Goal: Information Seeking & Learning: Learn about a topic

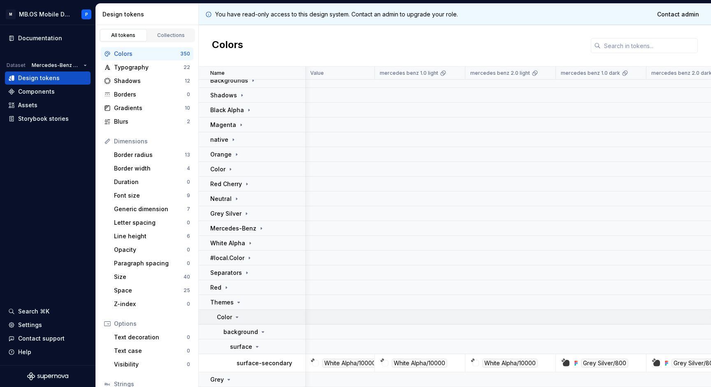
scroll to position [110, 0]
click at [246, 277] on div "Separators" at bounding box center [230, 273] width 40 height 8
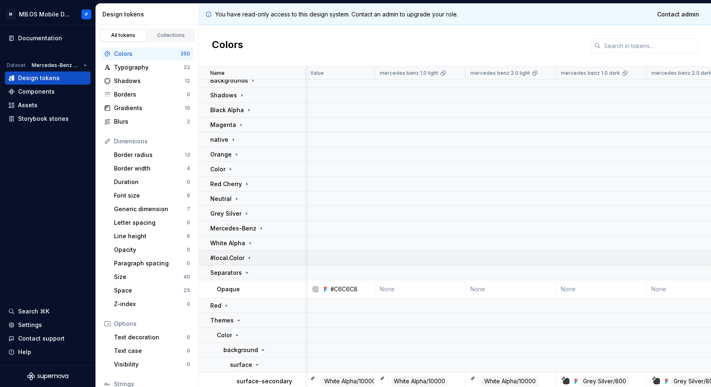
click at [253, 262] on div "#local.Color" at bounding box center [257, 258] width 95 height 8
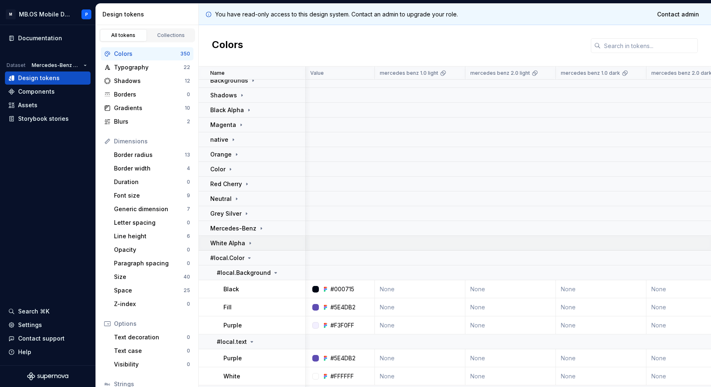
click at [259, 242] on div "White Alpha" at bounding box center [257, 243] width 95 height 8
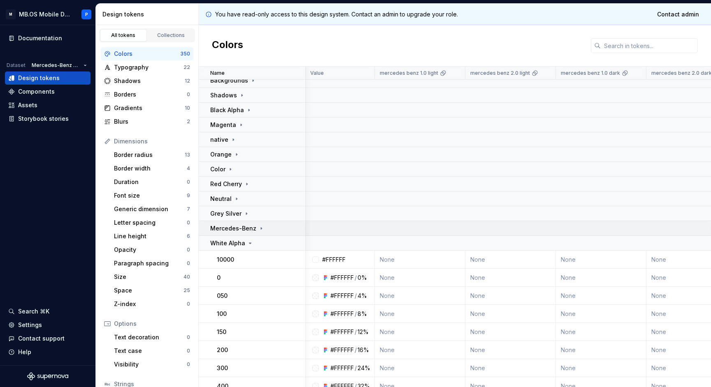
click at [263, 227] on div "Mercedes-Benz" at bounding box center [257, 229] width 95 height 8
click at [264, 216] on div "Grey Silver" at bounding box center [257, 214] width 95 height 8
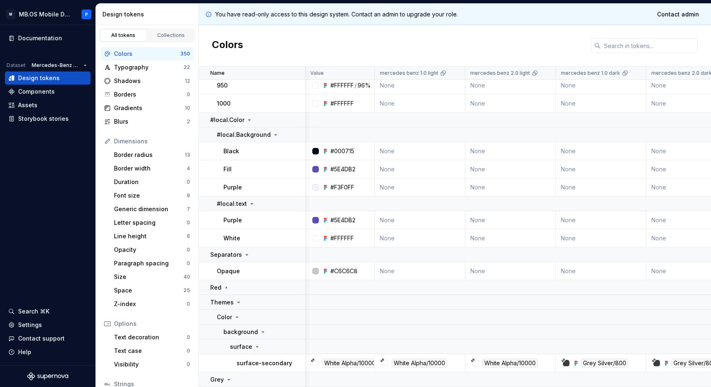
scroll to position [1092, 0]
click at [260, 378] on div "Grey" at bounding box center [257, 380] width 95 height 8
click at [245, 302] on div "Themes" at bounding box center [257, 303] width 95 height 8
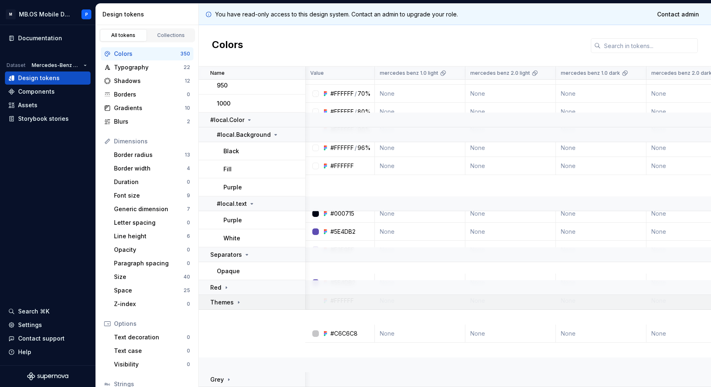
scroll to position [1030, 0]
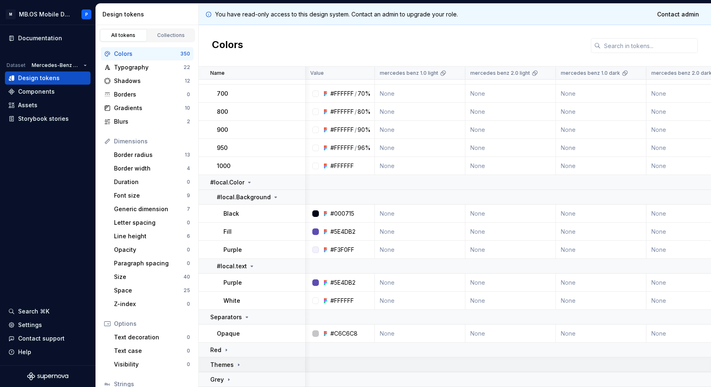
click at [245, 359] on td "Themes" at bounding box center [252, 365] width 107 height 15
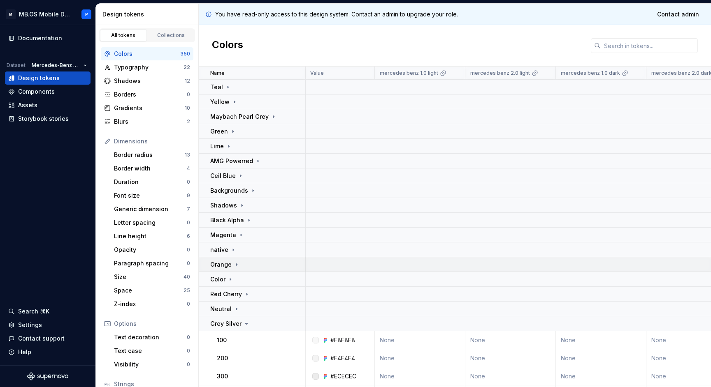
scroll to position [0, 0]
click at [224, 249] on p "native" at bounding box center [219, 250] width 18 height 8
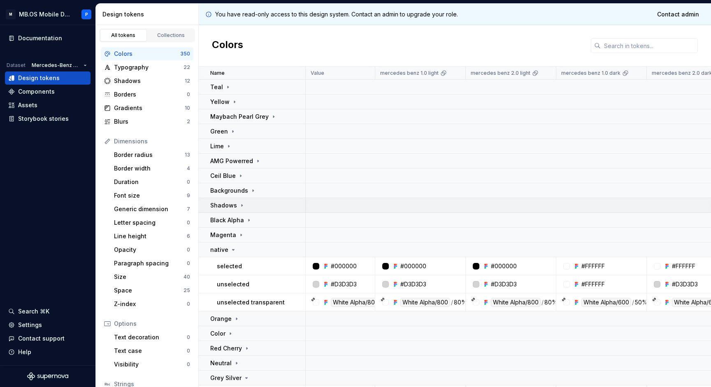
click at [243, 200] on td "Shadows" at bounding box center [252, 205] width 107 height 15
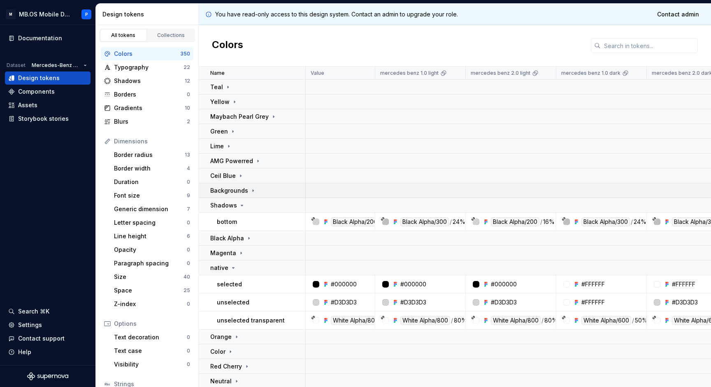
click at [243, 185] on td "Backgrounds" at bounding box center [252, 190] width 107 height 15
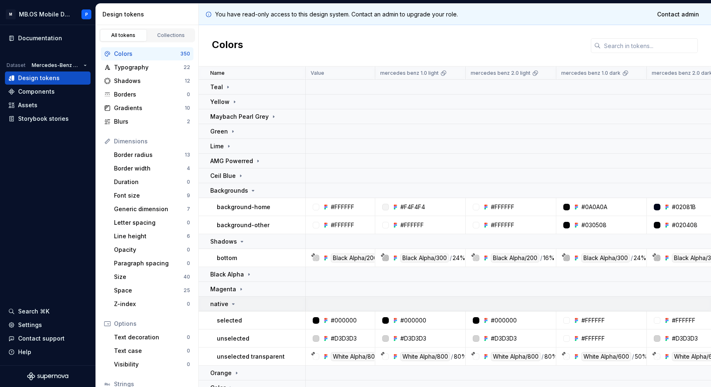
click at [249, 301] on div "native" at bounding box center [257, 304] width 95 height 8
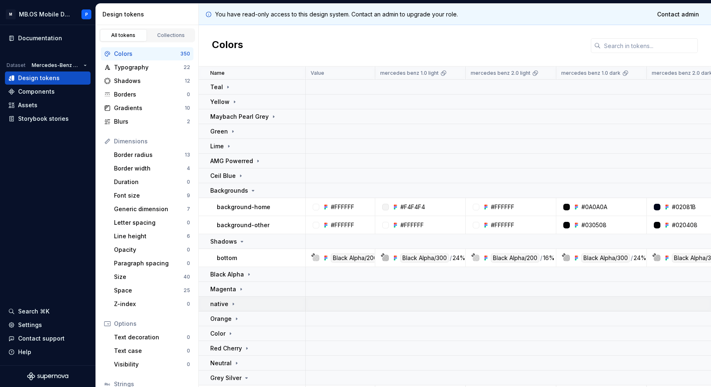
click at [249, 301] on div "native" at bounding box center [257, 304] width 95 height 8
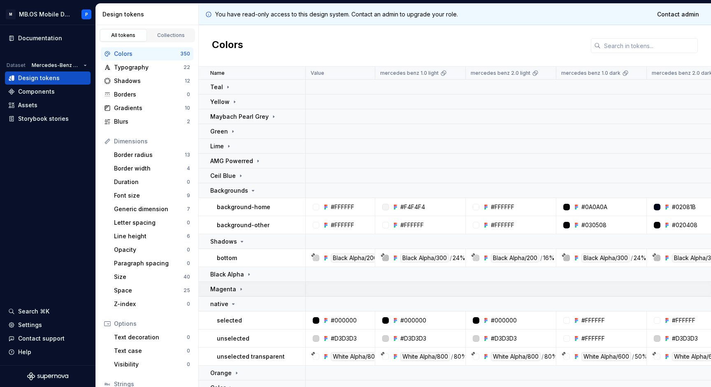
click at [246, 284] on td "Magenta" at bounding box center [252, 289] width 107 height 15
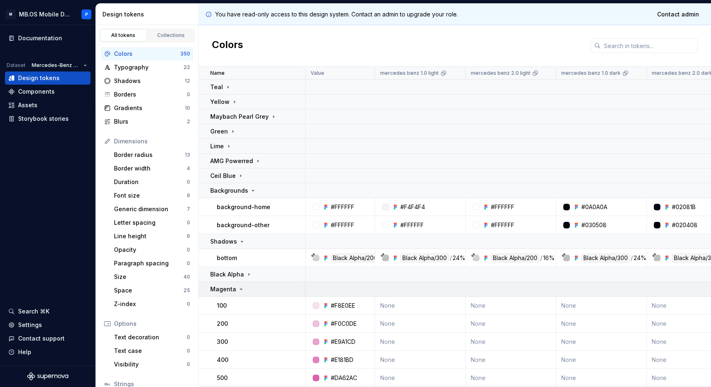
click at [246, 284] on td "Magenta" at bounding box center [252, 289] width 107 height 15
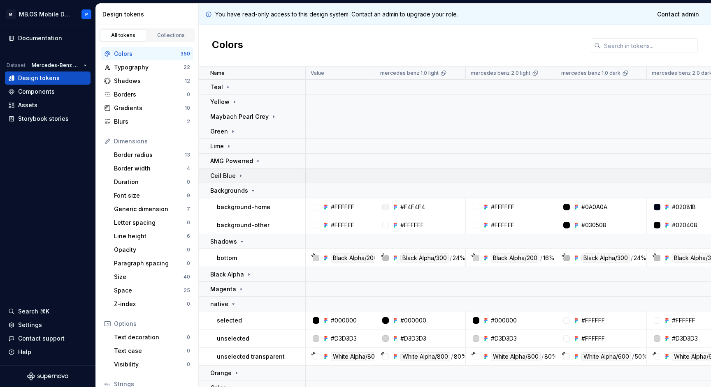
click at [253, 174] on div "Ceil Blue" at bounding box center [257, 176] width 95 height 8
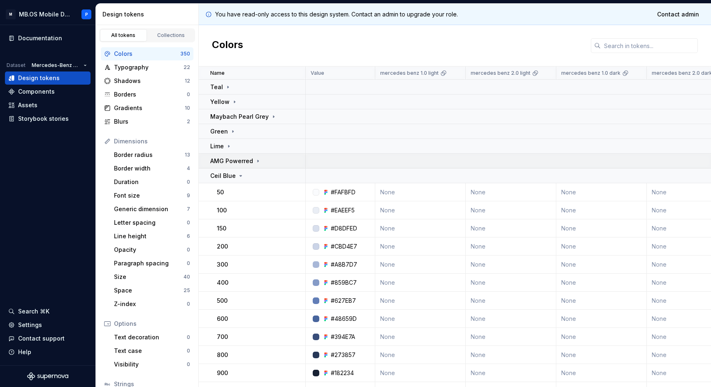
click at [255, 164] on icon at bounding box center [258, 161] width 7 height 7
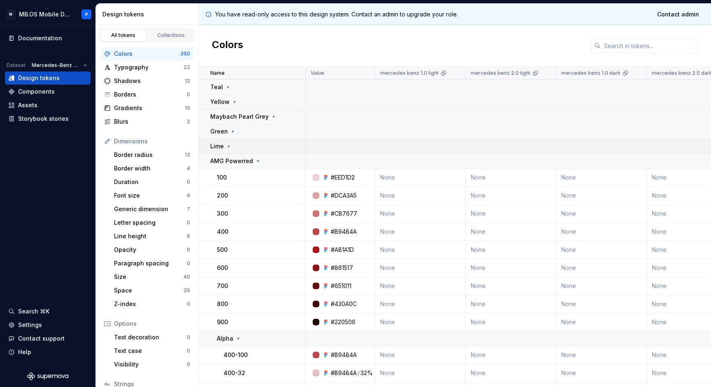
click at [249, 141] on td "Lime" at bounding box center [252, 146] width 107 height 15
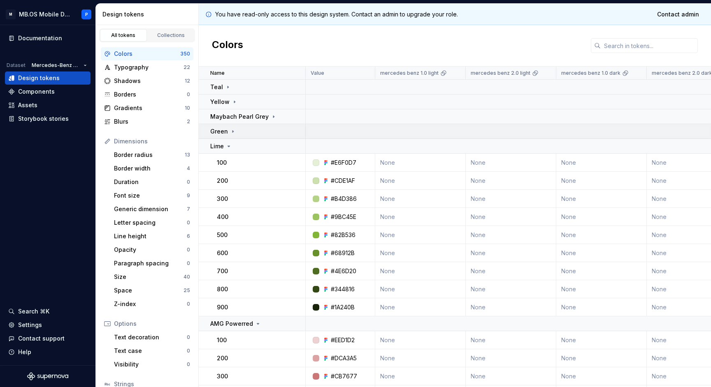
click at [249, 130] on div "Green" at bounding box center [257, 131] width 95 height 8
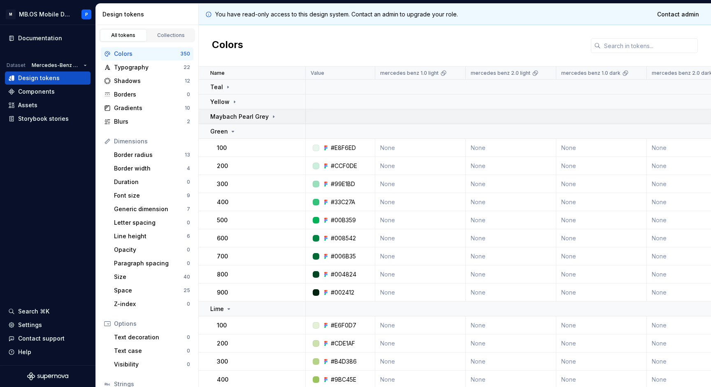
click at [250, 116] on p "Maybach Pearl Grey" at bounding box center [239, 117] width 58 height 8
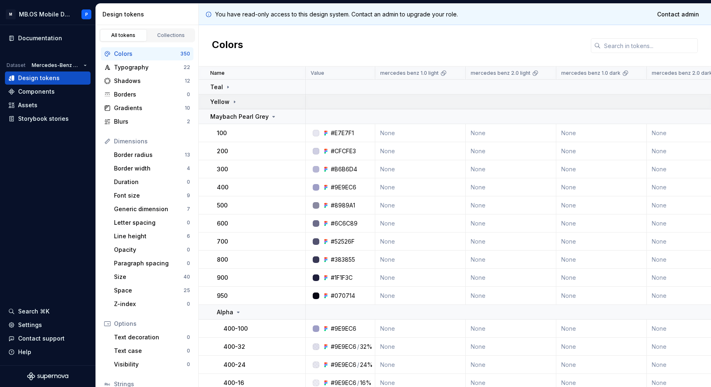
click at [251, 95] on td "Yellow" at bounding box center [252, 102] width 107 height 15
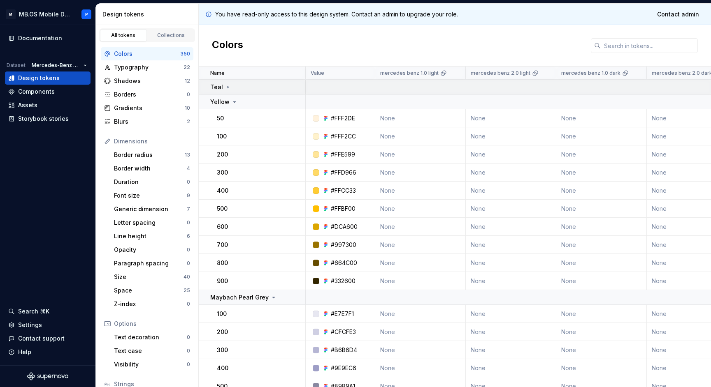
click at [250, 86] on div "Teal" at bounding box center [257, 87] width 95 height 8
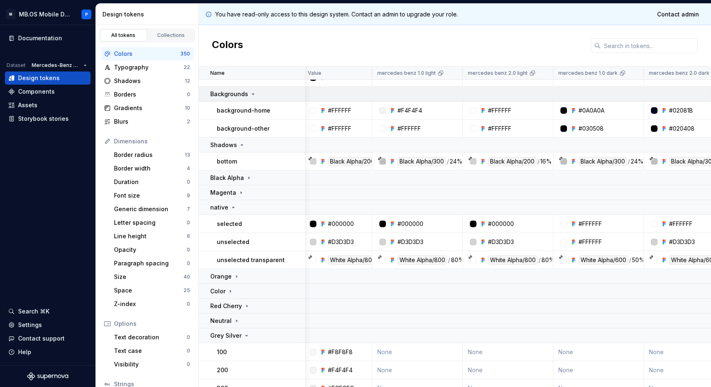
scroll to position [1704, 3]
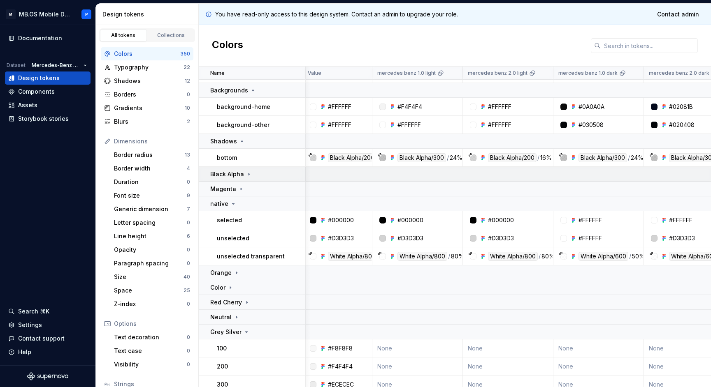
click at [259, 179] on td "Black Alpha" at bounding box center [252, 174] width 107 height 15
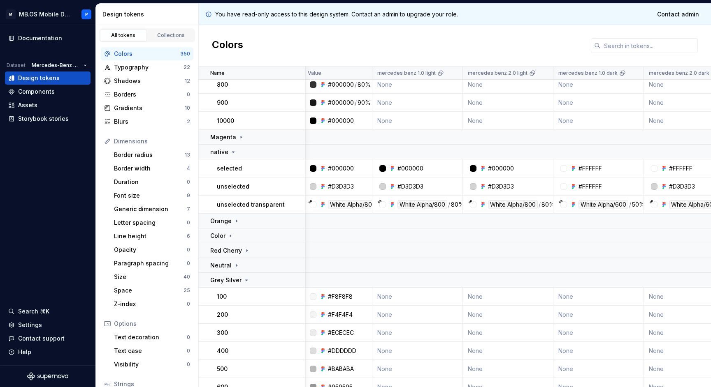
scroll to position [1974, 3]
click at [238, 141] on td "Magenta" at bounding box center [252, 136] width 107 height 15
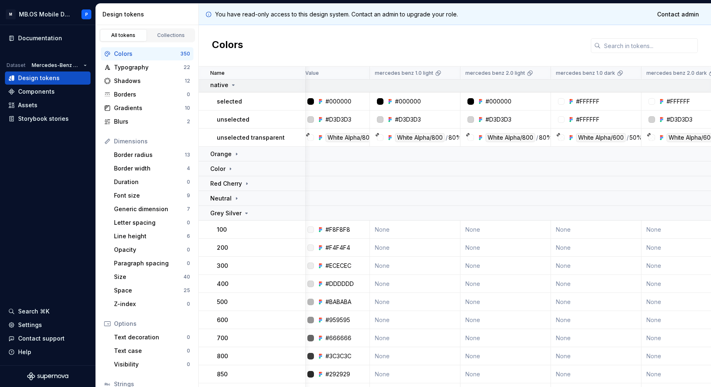
scroll to position [2209, 5]
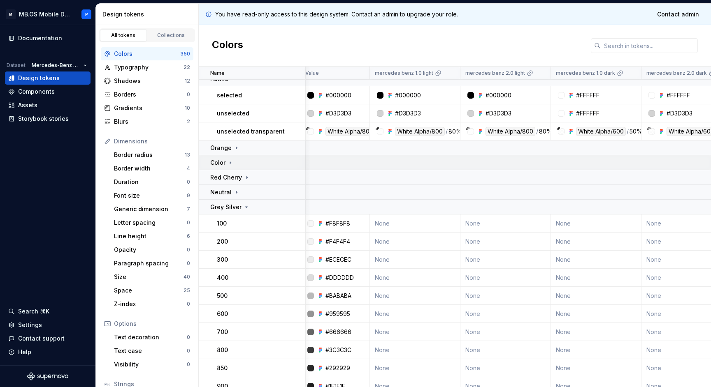
click at [241, 161] on div "Color" at bounding box center [257, 163] width 95 height 8
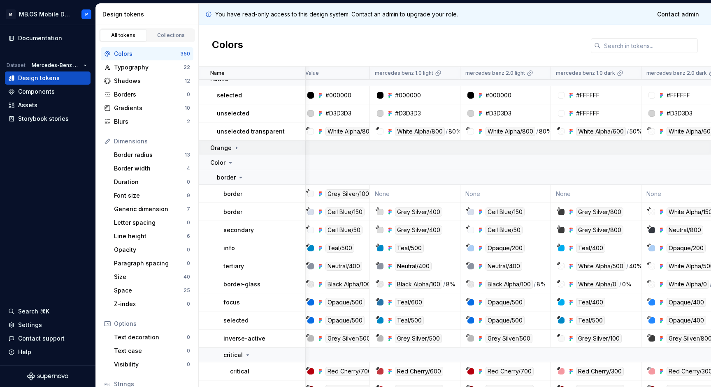
click at [242, 148] on div "Orange" at bounding box center [257, 148] width 95 height 8
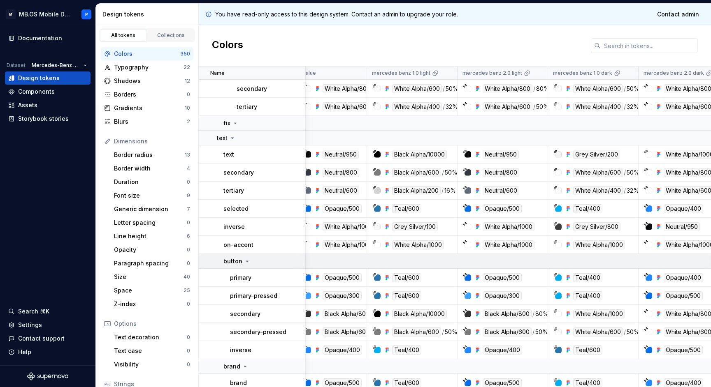
scroll to position [4945, 9]
click at [237, 122] on icon at bounding box center [235, 123] width 7 height 7
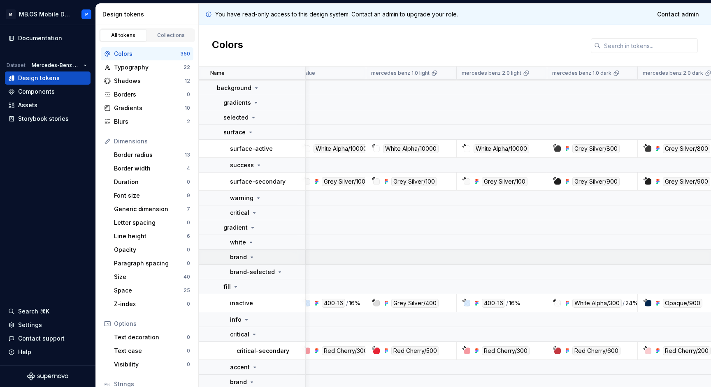
scroll to position [5771, 9]
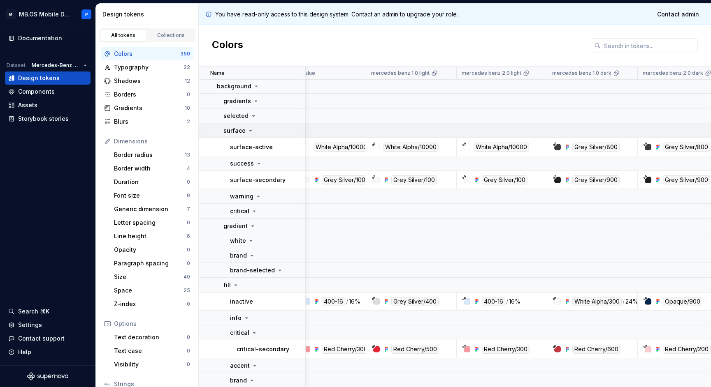
click at [246, 128] on div "surface" at bounding box center [238, 131] width 30 height 8
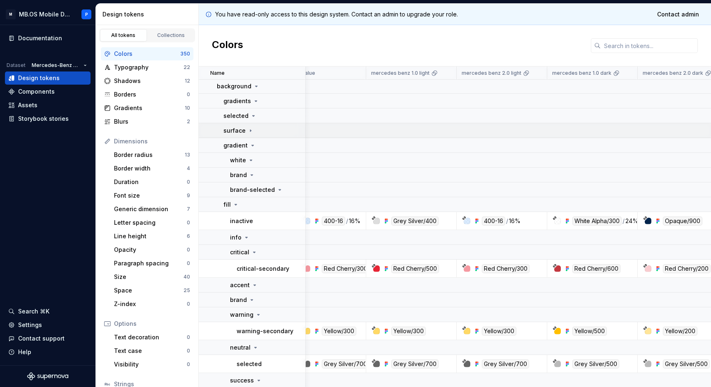
click at [247, 128] on icon at bounding box center [250, 130] width 7 height 7
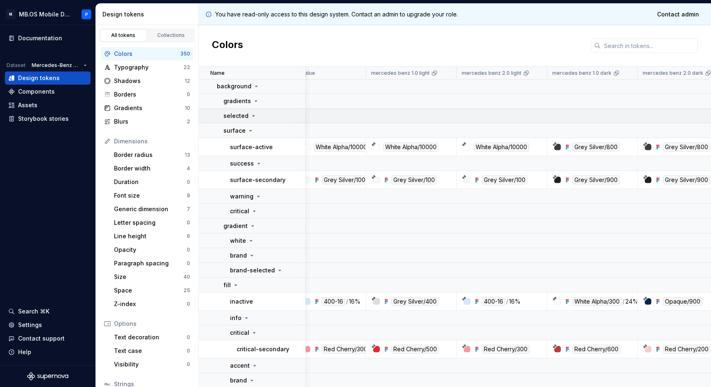
click at [252, 116] on icon at bounding box center [253, 116] width 2 height 1
click at [254, 96] on td "gradients" at bounding box center [252, 101] width 107 height 15
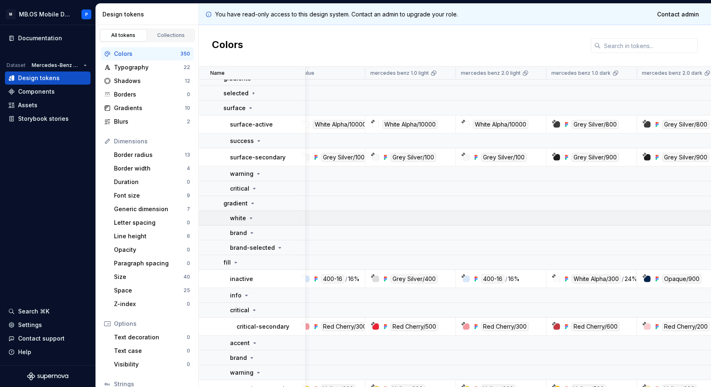
click at [283, 216] on div "white" at bounding box center [267, 218] width 75 height 8
click at [271, 232] on div "brand" at bounding box center [267, 233] width 75 height 8
click at [271, 239] on td "brand" at bounding box center [252, 233] width 107 height 15
click at [271, 248] on p "brand-selected" at bounding box center [252, 248] width 45 height 8
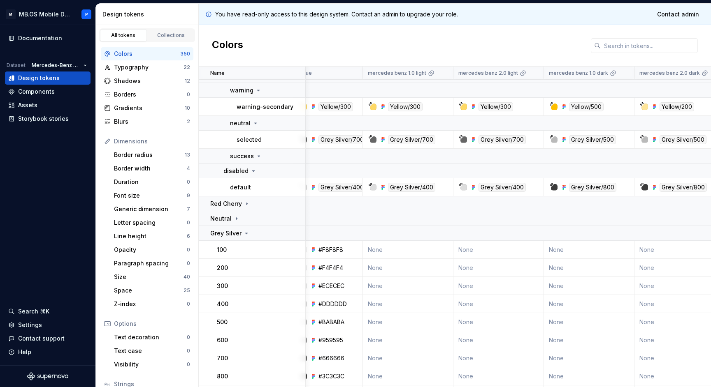
scroll to position [6076, 14]
click at [257, 222] on div "Neutral" at bounding box center [257, 219] width 95 height 8
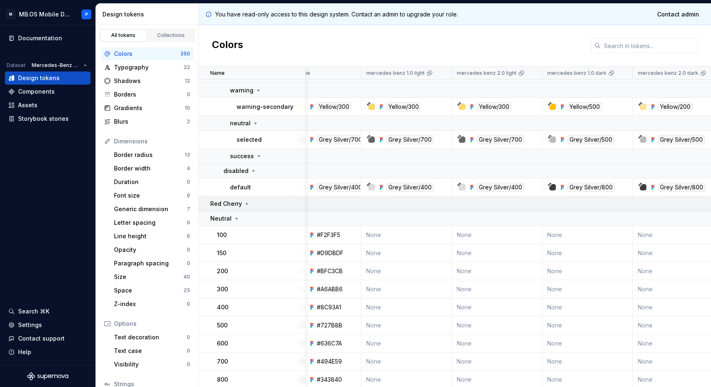
click at [255, 206] on div "Red Cherry" at bounding box center [257, 204] width 95 height 8
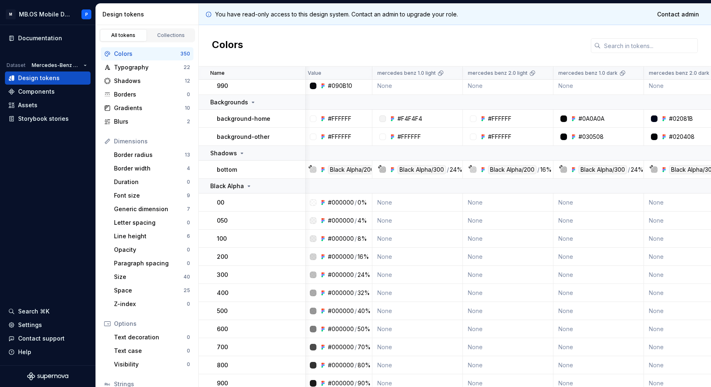
scroll to position [1686, 1]
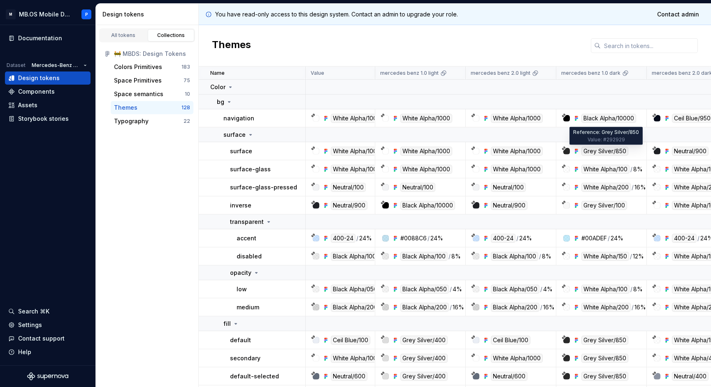
click at [247, 132] on icon at bounding box center [250, 135] width 7 height 7
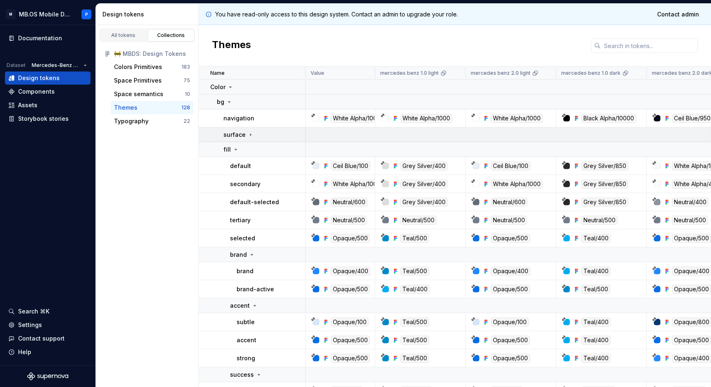
click at [248, 132] on icon at bounding box center [250, 135] width 7 height 7
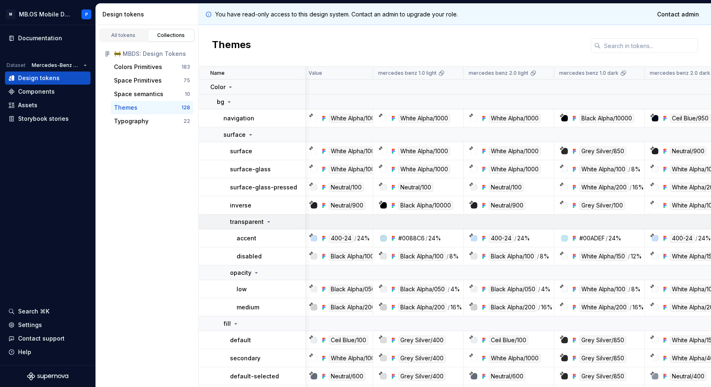
scroll to position [0, 2]
click at [260, 223] on p "transparent" at bounding box center [247, 222] width 34 height 8
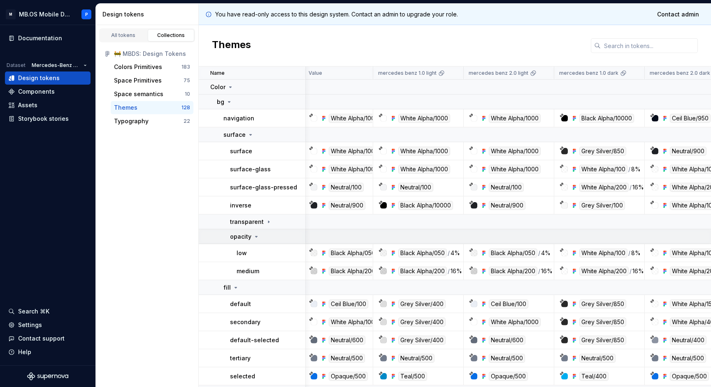
click at [251, 236] on div "opacity" at bounding box center [245, 237] width 30 height 8
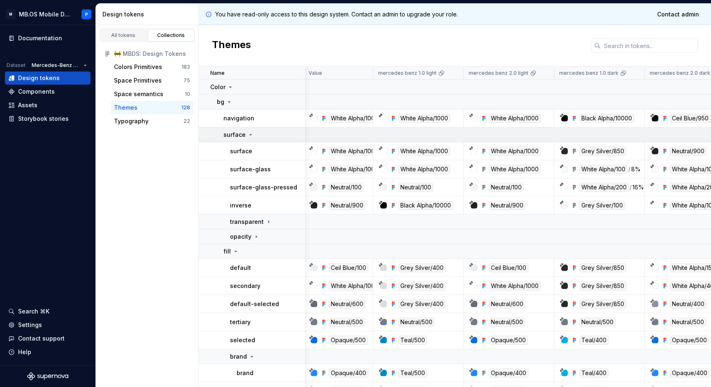
click at [247, 135] on icon at bounding box center [250, 135] width 7 height 7
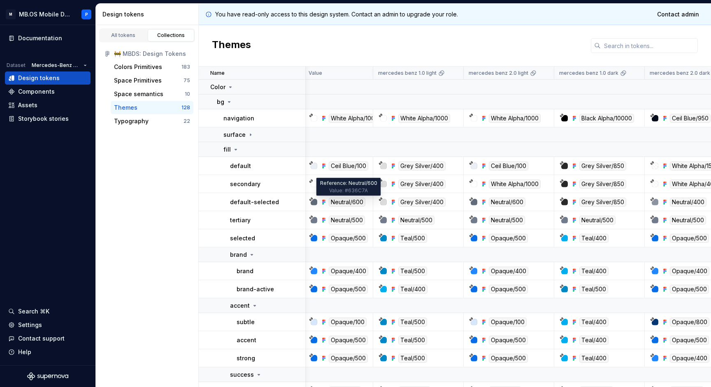
click at [242, 150] on div "fill" at bounding box center [263, 150] width 81 height 8
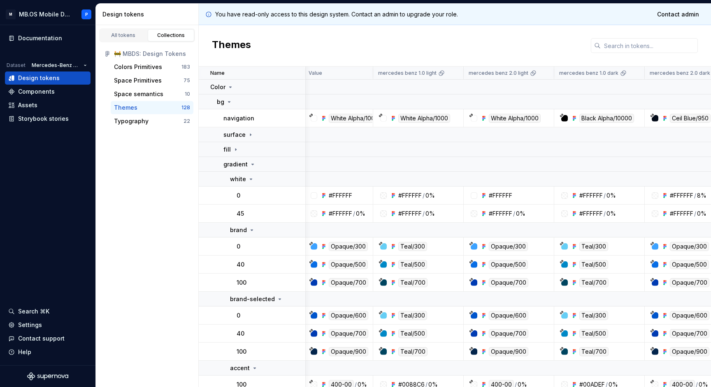
click at [242, 150] on div "fill" at bounding box center [263, 150] width 81 height 8
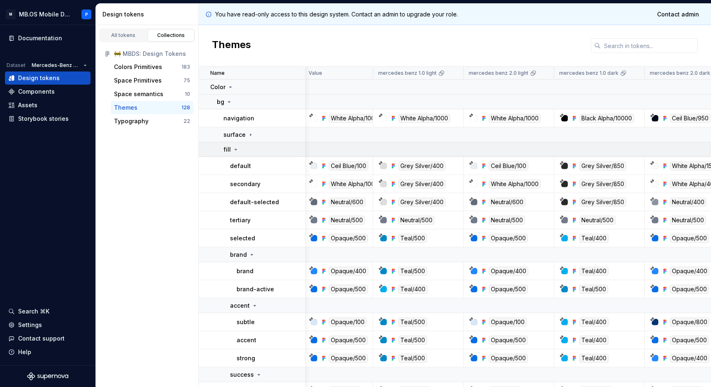
click at [235, 150] on icon at bounding box center [236, 149] width 2 height 1
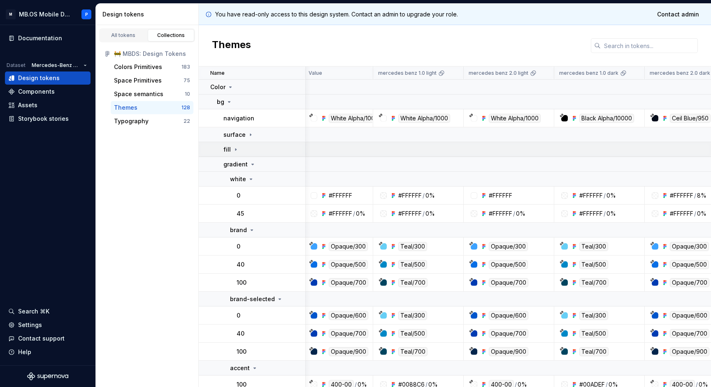
click at [235, 150] on icon at bounding box center [235, 149] width 1 height 2
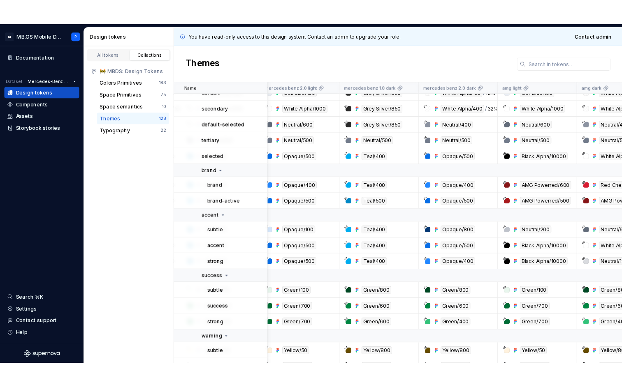
scroll to position [87, 174]
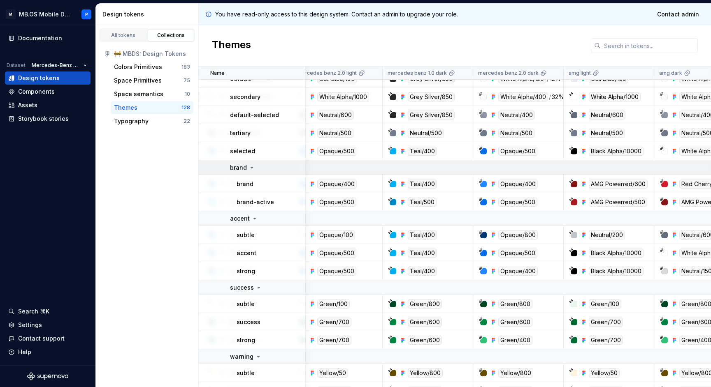
click at [251, 167] on icon at bounding box center [251, 167] width 7 height 7
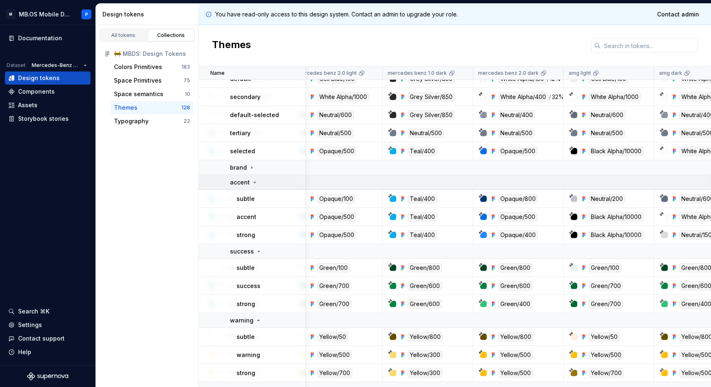
click at [250, 182] on div "accent" at bounding box center [244, 182] width 28 height 8
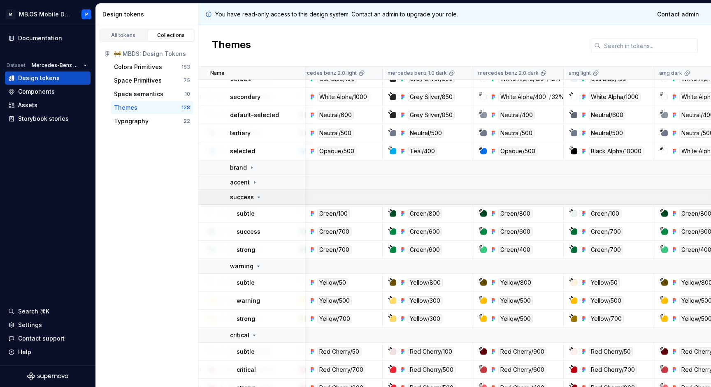
click at [249, 199] on p "success" at bounding box center [242, 197] width 24 height 8
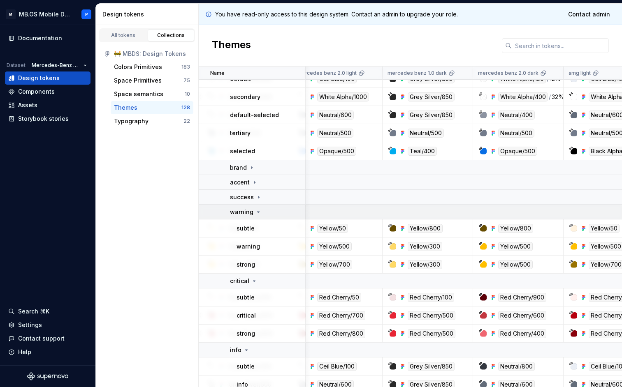
click at [257, 215] on icon at bounding box center [258, 212] width 7 height 7
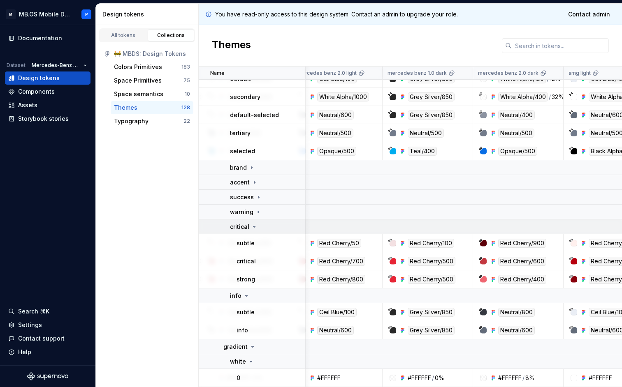
click at [246, 227] on p "critical" at bounding box center [239, 227] width 19 height 8
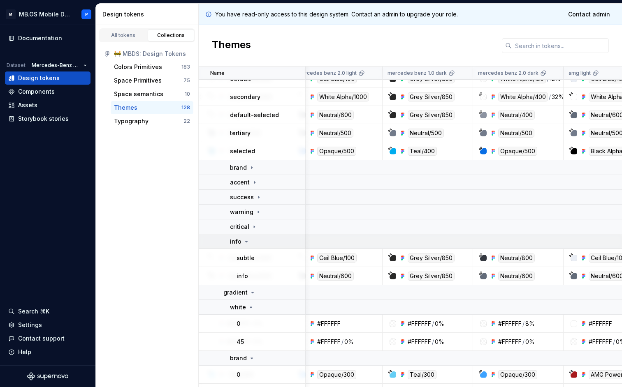
click at [240, 242] on p "info" at bounding box center [236, 242] width 12 height 8
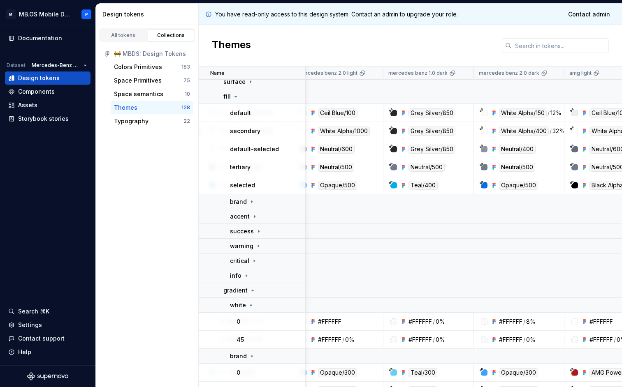
scroll to position [43, 173]
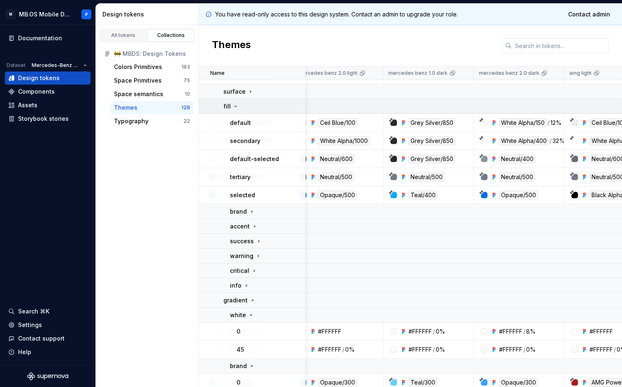
click at [235, 105] on icon at bounding box center [235, 106] width 7 height 7
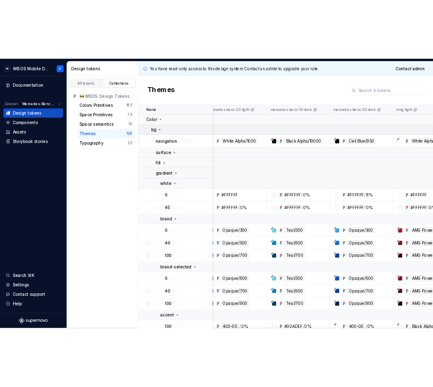
scroll to position [0, 173]
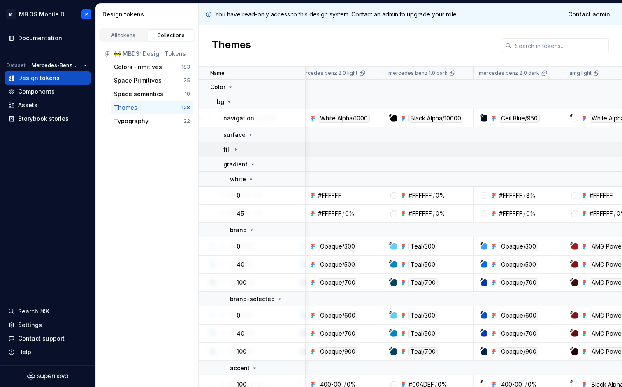
click at [242, 150] on div "fill" at bounding box center [263, 150] width 81 height 8
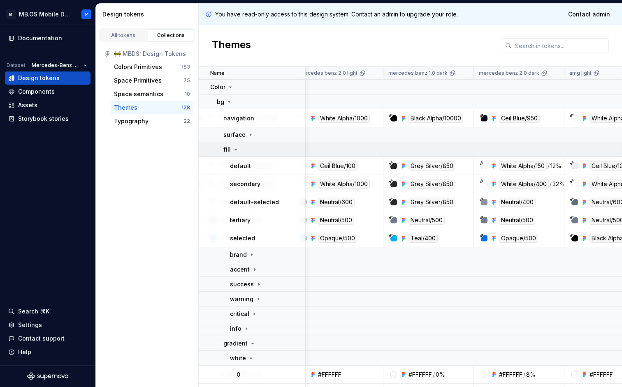
click at [242, 150] on div "fill" at bounding box center [263, 150] width 81 height 8
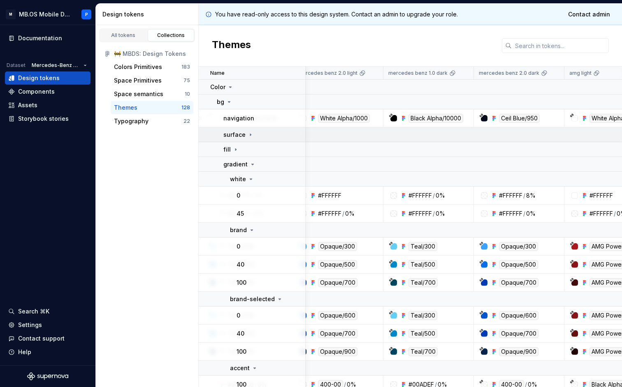
click at [248, 129] on td "surface" at bounding box center [252, 134] width 107 height 15
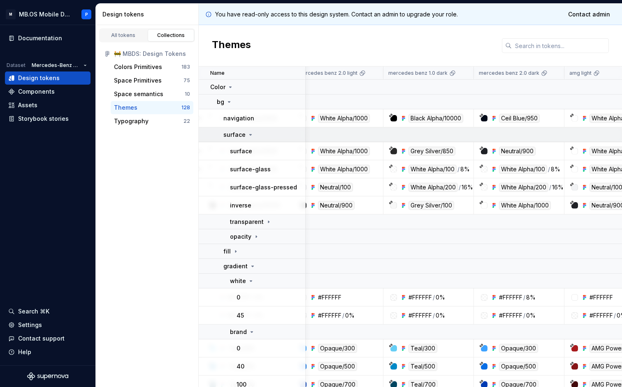
click at [248, 129] on td "surface" at bounding box center [252, 134] width 107 height 15
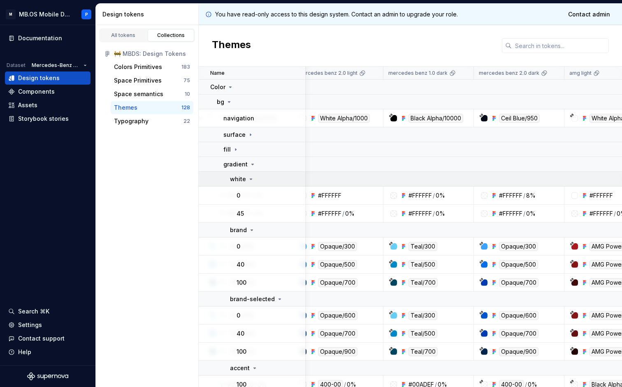
click at [248, 178] on icon at bounding box center [251, 179] width 7 height 7
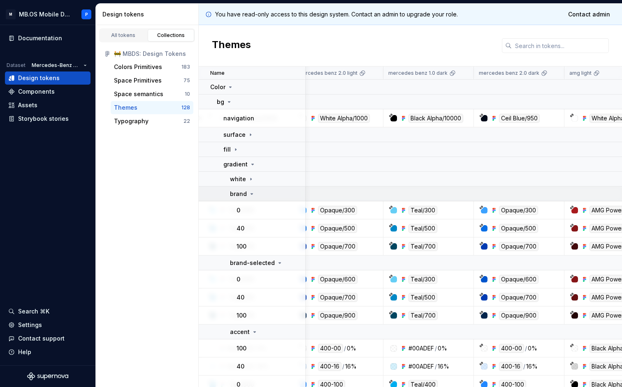
click at [247, 188] on td "brand" at bounding box center [252, 194] width 107 height 15
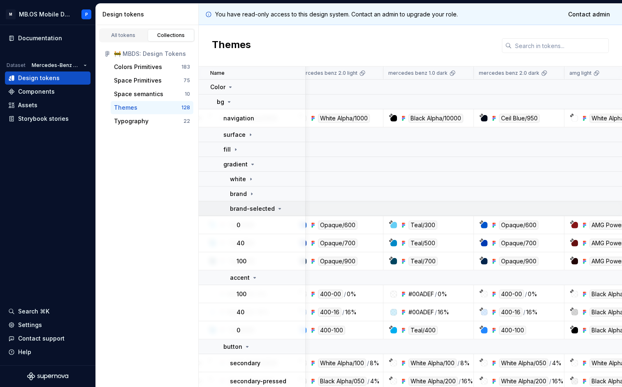
click at [249, 207] on p "brand-selected" at bounding box center [252, 209] width 45 height 8
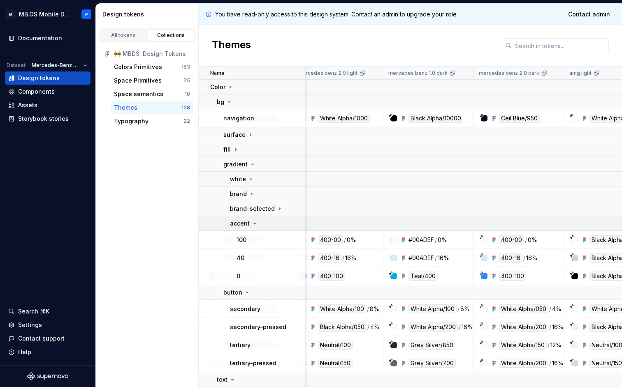
click at [251, 222] on icon at bounding box center [254, 223] width 7 height 7
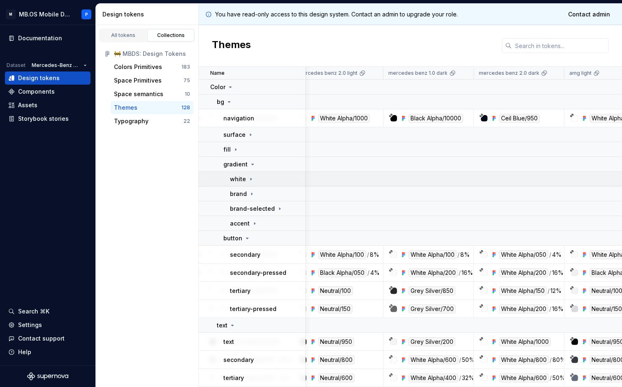
click at [239, 181] on p "white" at bounding box center [238, 179] width 16 height 8
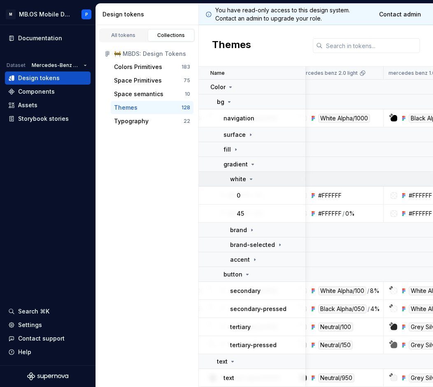
click at [248, 179] on icon at bounding box center [251, 179] width 7 height 7
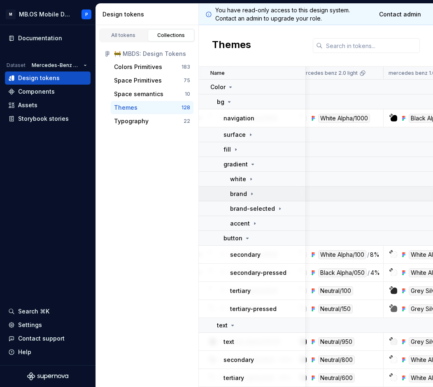
click at [256, 191] on div "brand" at bounding box center [267, 194] width 75 height 8
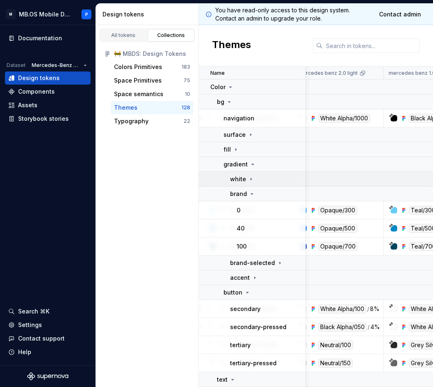
click at [253, 174] on td "white" at bounding box center [252, 179] width 107 height 15
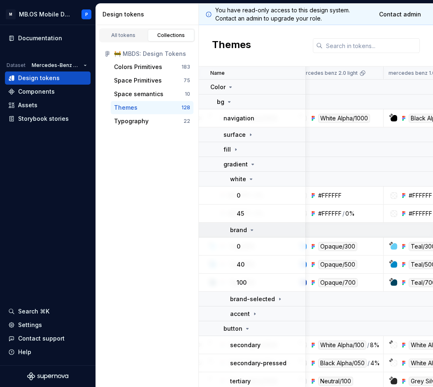
click at [256, 228] on div "brand" at bounding box center [267, 230] width 75 height 8
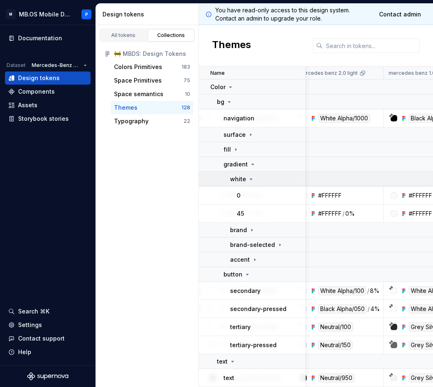
click at [254, 180] on div "white" at bounding box center [267, 179] width 75 height 8
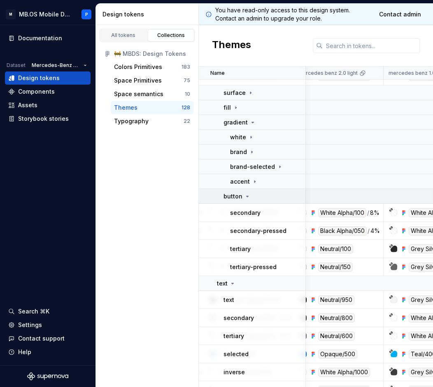
scroll to position [43, 173]
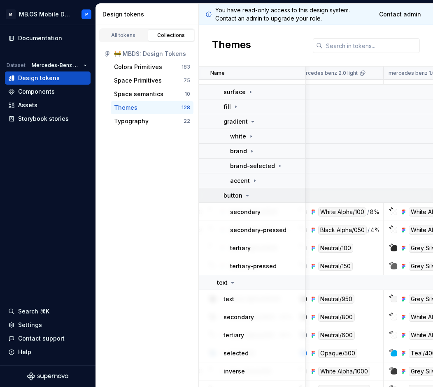
click at [237, 190] on td "button" at bounding box center [252, 195] width 107 height 15
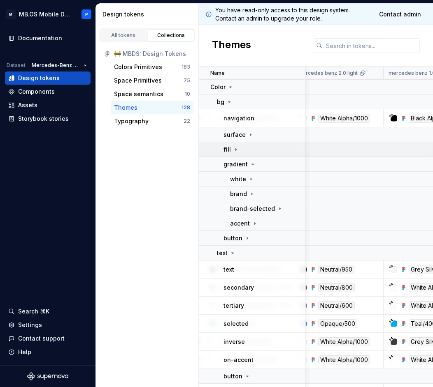
scroll to position [0, 173]
click at [231, 105] on div "bg" at bounding box center [225, 102] width 16 height 8
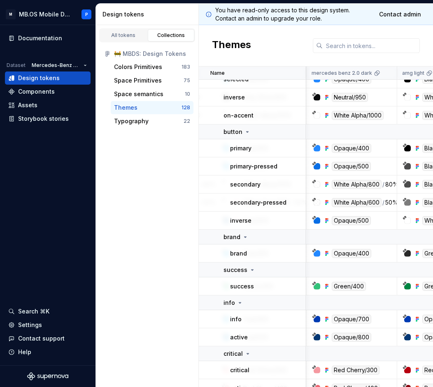
scroll to position [117, 340]
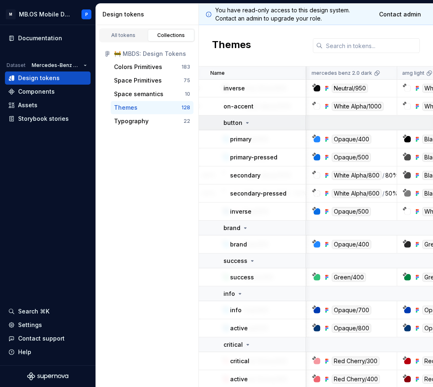
click at [247, 120] on icon at bounding box center [247, 123] width 7 height 7
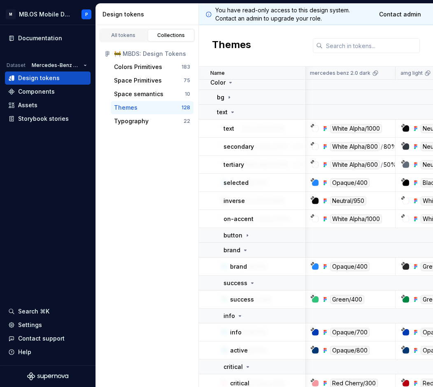
scroll to position [13, 342]
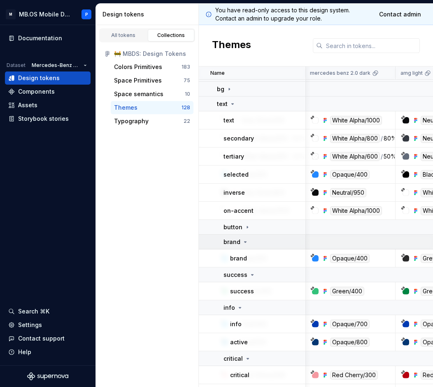
click at [247, 242] on icon at bounding box center [245, 242] width 7 height 7
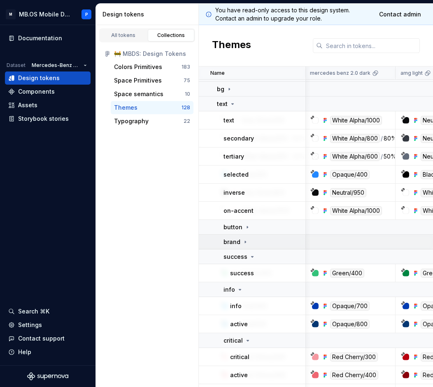
scroll to position [44, 342]
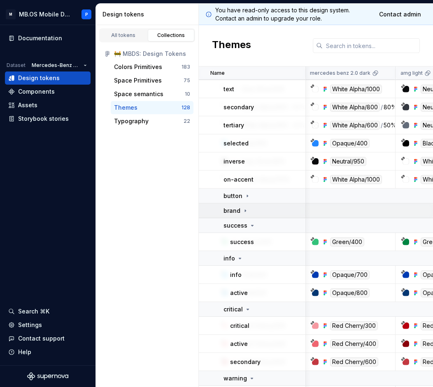
click at [245, 208] on icon at bounding box center [245, 211] width 7 height 7
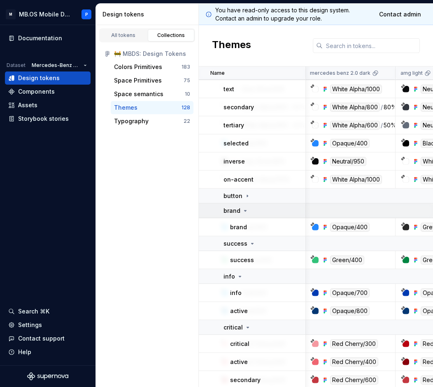
click at [241, 210] on div "brand" at bounding box center [235, 211] width 25 height 8
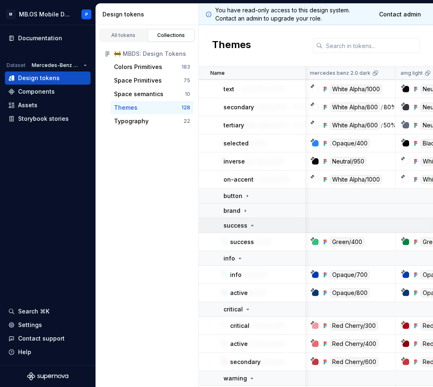
click at [242, 222] on p "success" at bounding box center [235, 226] width 24 height 8
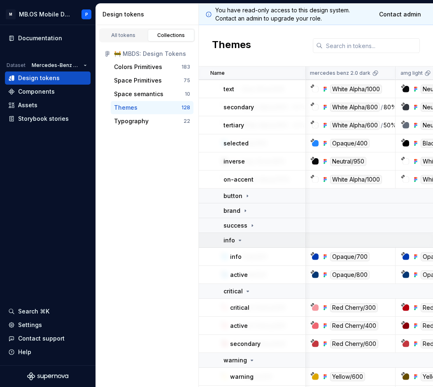
click at [238, 233] on td "info" at bounding box center [252, 240] width 107 height 15
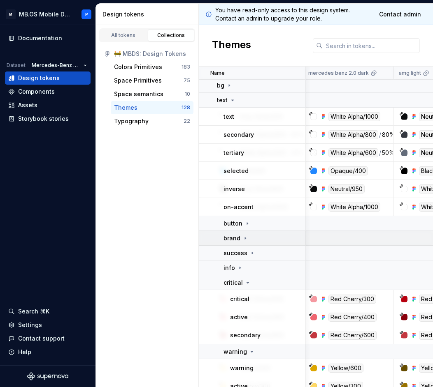
scroll to position [23, 343]
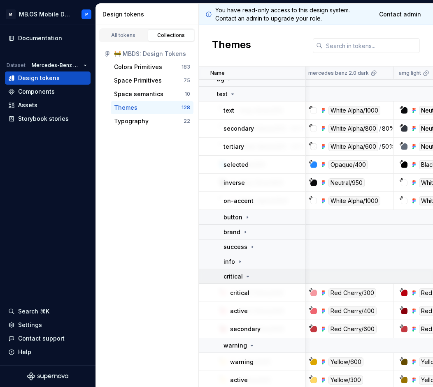
click at [248, 277] on icon at bounding box center [247, 276] width 7 height 7
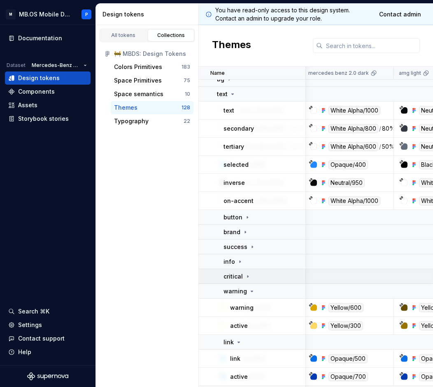
click at [248, 277] on icon at bounding box center [247, 276] width 7 height 7
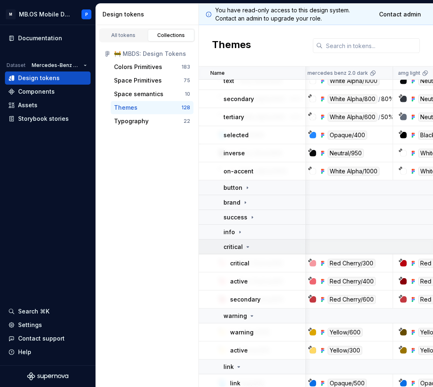
click at [253, 251] on div "critical" at bounding box center [263, 247] width 81 height 8
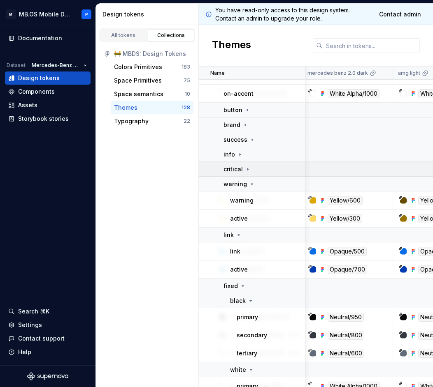
scroll to position [153, 345]
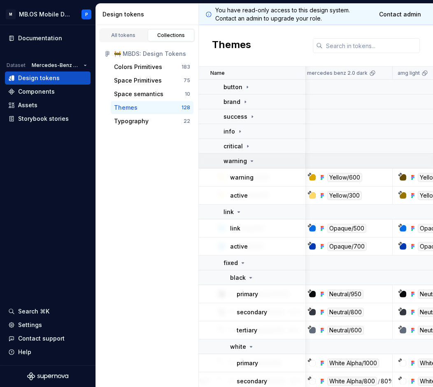
click at [251, 160] on icon at bounding box center [251, 161] width 7 height 7
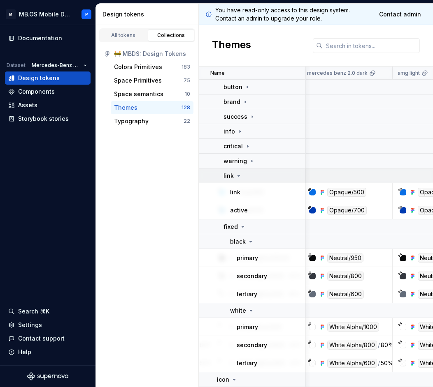
click at [240, 176] on icon at bounding box center [238, 176] width 7 height 7
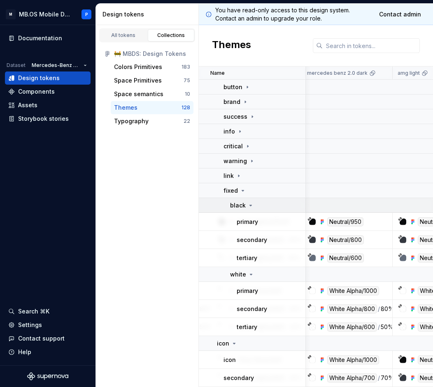
click at [246, 205] on div "black" at bounding box center [242, 206] width 24 height 8
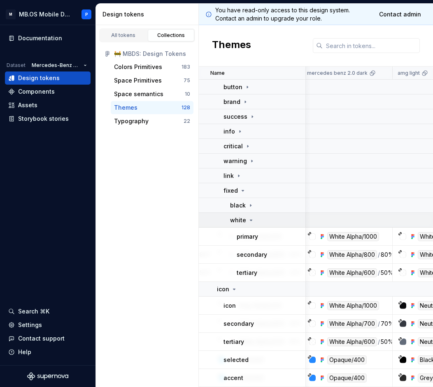
click at [250, 218] on icon at bounding box center [251, 220] width 7 height 7
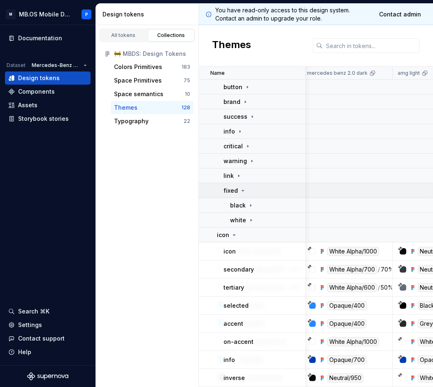
click at [245, 188] on icon at bounding box center [242, 191] width 7 height 7
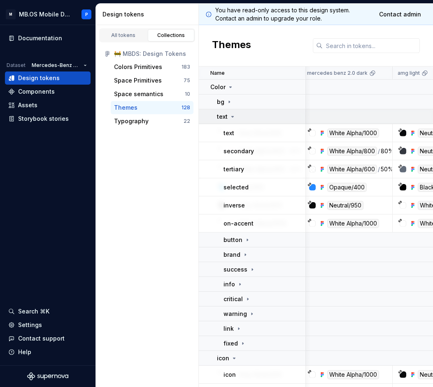
scroll to position [0, 345]
click at [231, 116] on icon at bounding box center [232, 117] width 7 height 7
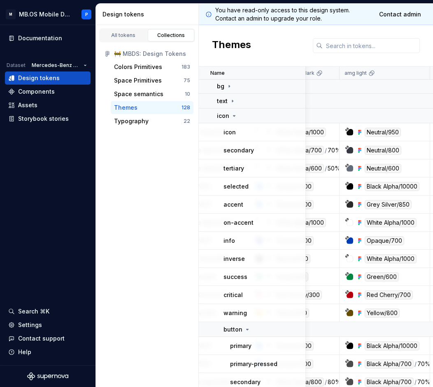
scroll to position [19, 398]
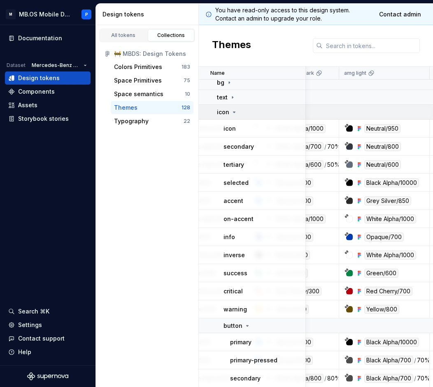
click at [236, 115] on icon at bounding box center [234, 112] width 7 height 7
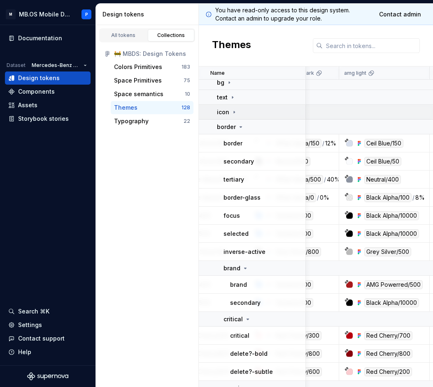
click at [236, 115] on icon at bounding box center [234, 112] width 7 height 7
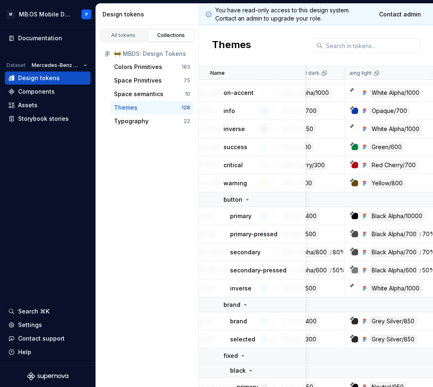
scroll to position [147, 393]
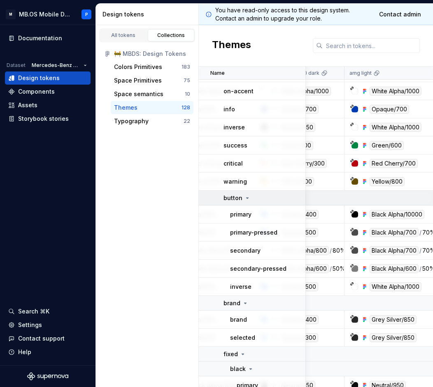
click at [248, 195] on icon at bounding box center [247, 198] width 7 height 7
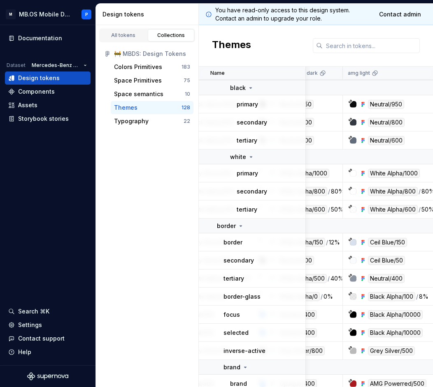
scroll to position [343, 396]
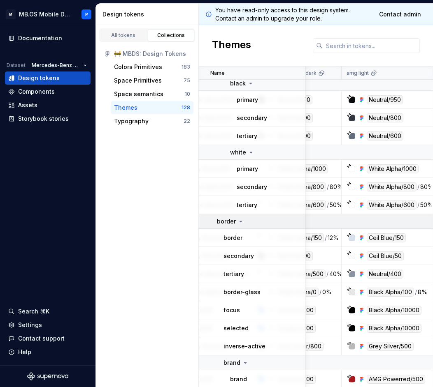
click at [235, 222] on p "border" at bounding box center [226, 222] width 19 height 8
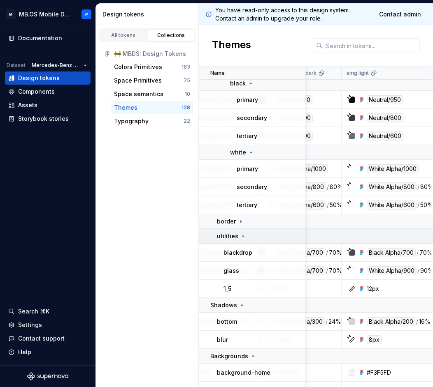
click at [237, 237] on div "utilities" at bounding box center [232, 236] width 30 height 8
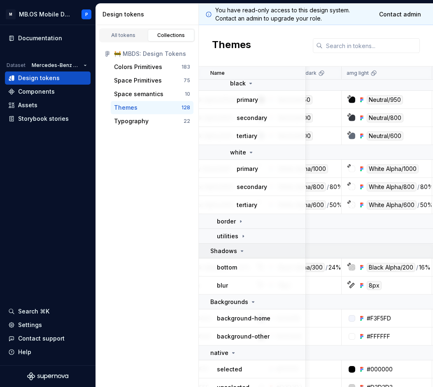
click at [239, 250] on icon at bounding box center [242, 251] width 7 height 7
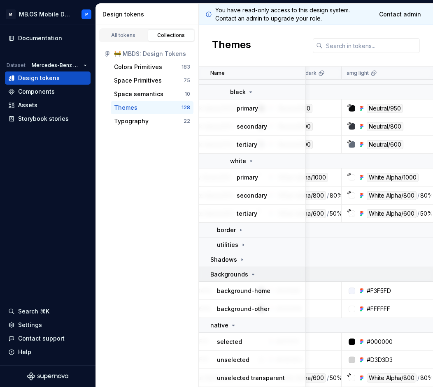
click at [239, 273] on p "Backgrounds" at bounding box center [229, 275] width 38 height 8
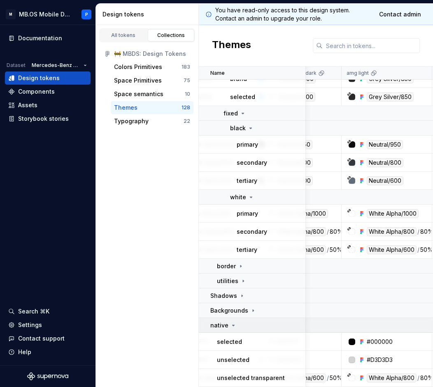
click at [237, 324] on div "native" at bounding box center [257, 326] width 95 height 8
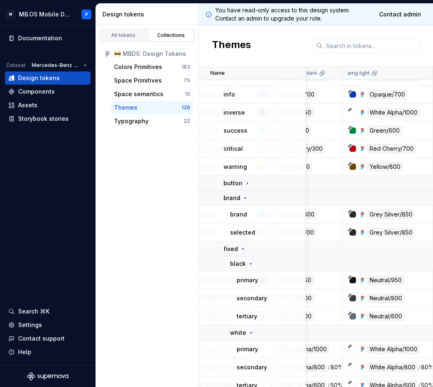
scroll to position [178, 395]
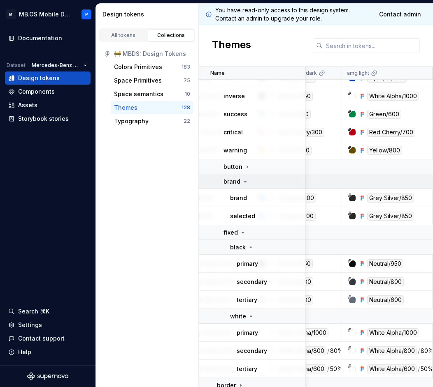
click at [249, 182] on div "brand" at bounding box center [263, 182] width 81 height 8
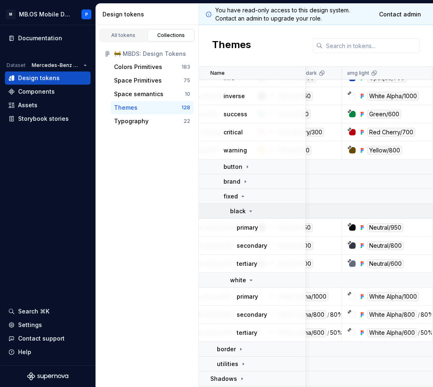
click at [249, 209] on icon at bounding box center [250, 211] width 7 height 7
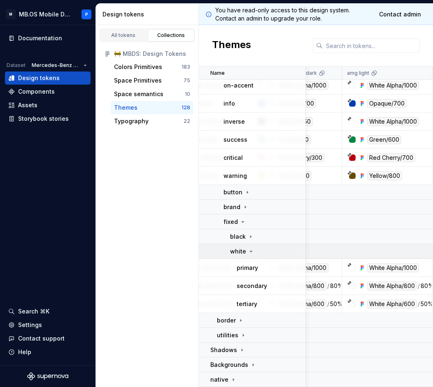
click at [247, 248] on div "white" at bounding box center [242, 252] width 24 height 8
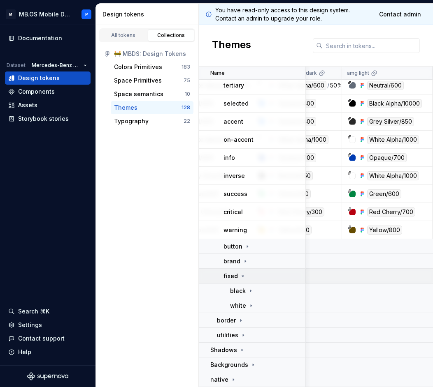
click at [245, 278] on icon at bounding box center [242, 276] width 7 height 7
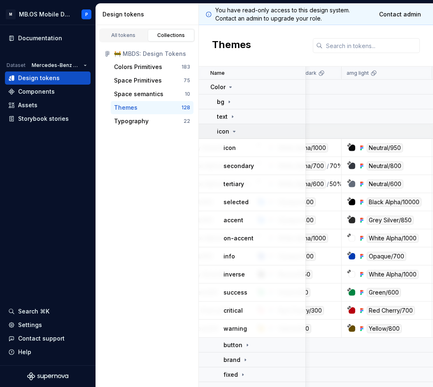
scroll to position [0, 396]
click at [233, 127] on td "icon" at bounding box center [252, 131] width 107 height 15
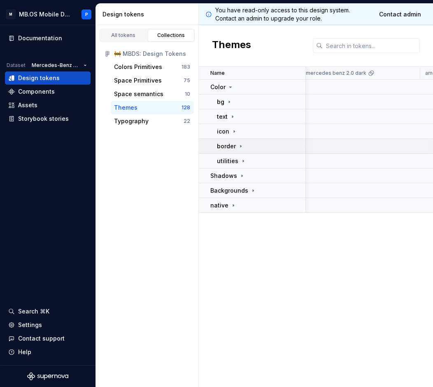
click at [239, 146] on icon at bounding box center [240, 146] width 7 height 7
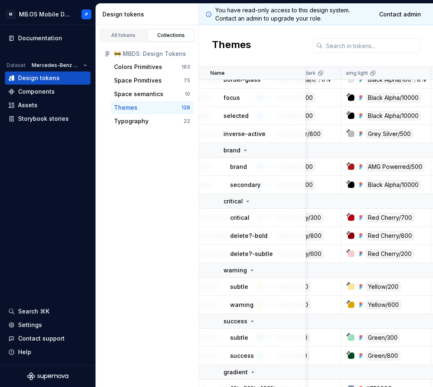
scroll to position [137, 398]
click at [247, 151] on icon at bounding box center [245, 150] width 7 height 7
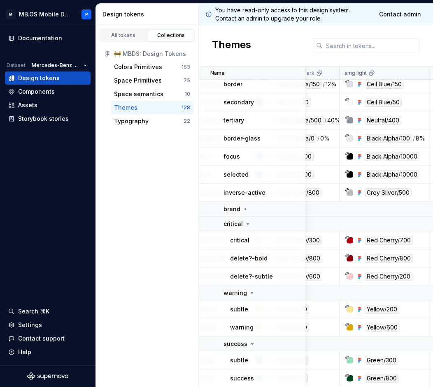
scroll to position [79, 398]
click at [244, 225] on icon at bounding box center [247, 224] width 7 height 7
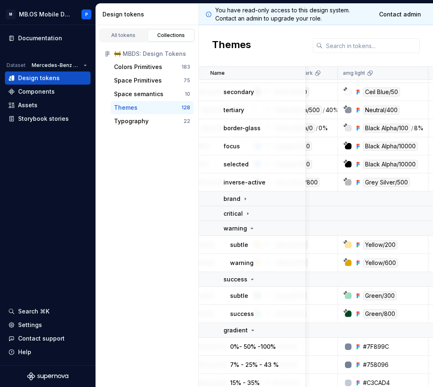
scroll to position [89, 400]
click at [254, 227] on icon at bounding box center [251, 228] width 7 height 7
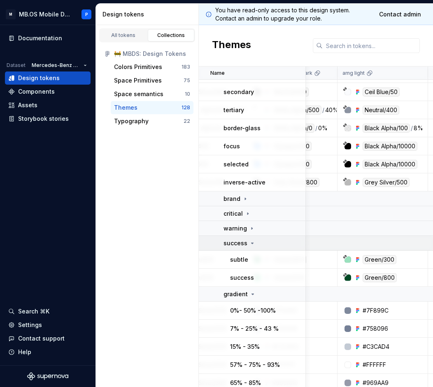
click at [257, 244] on div "success" at bounding box center [263, 243] width 81 height 8
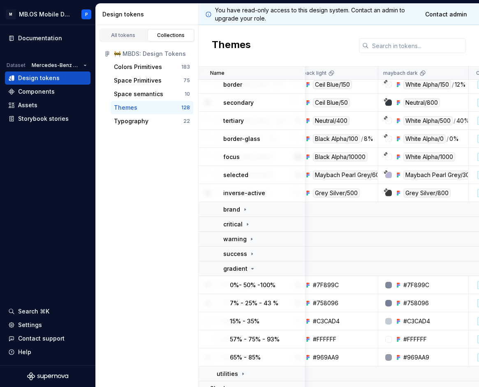
scroll to position [81, 616]
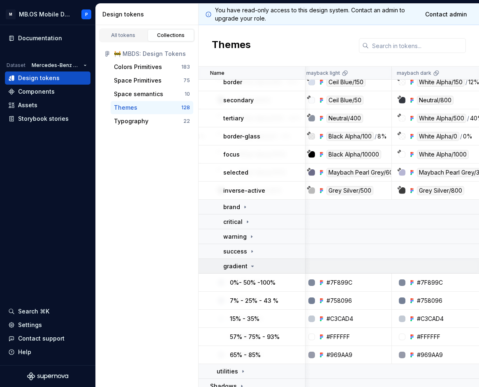
click at [251, 264] on icon at bounding box center [252, 266] width 7 height 7
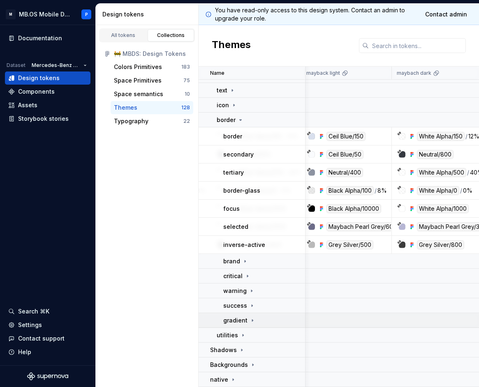
scroll to position [26, 616]
click at [241, 121] on icon at bounding box center [240, 120] width 7 height 7
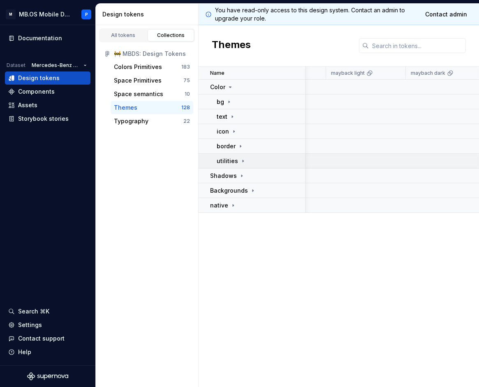
click at [241, 154] on td "utilities" at bounding box center [252, 161] width 107 height 15
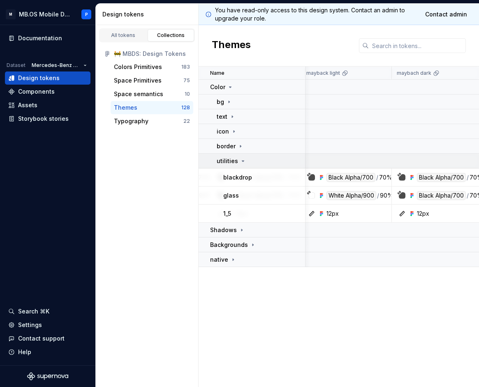
click at [240, 158] on icon at bounding box center [243, 161] width 7 height 7
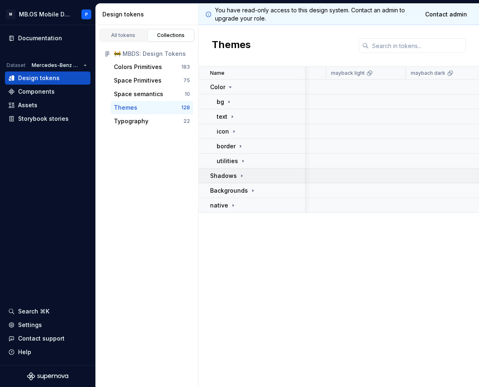
click at [243, 173] on icon at bounding box center [242, 176] width 7 height 7
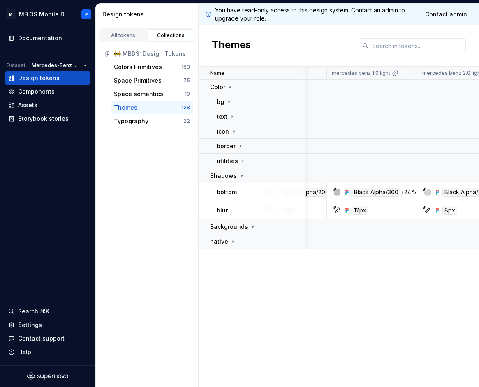
scroll to position [0, 44]
click at [236, 178] on div "Shadows" at bounding box center [227, 176] width 35 height 8
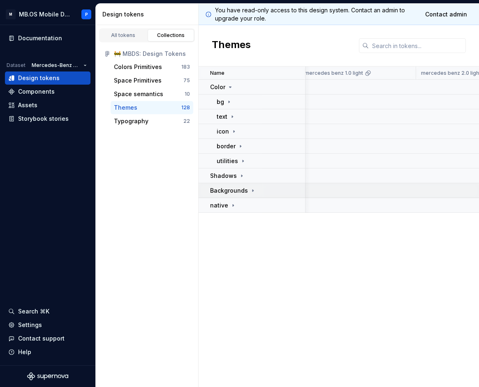
click at [243, 196] on td "Backgrounds" at bounding box center [252, 190] width 107 height 15
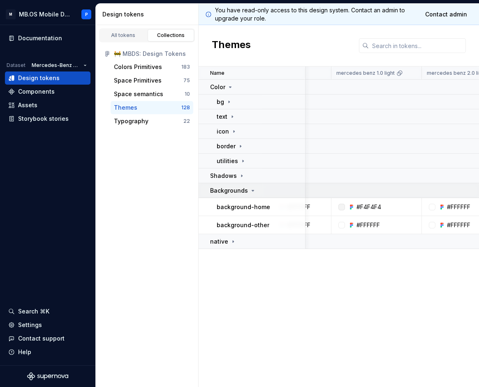
click at [250, 190] on icon at bounding box center [253, 191] width 7 height 7
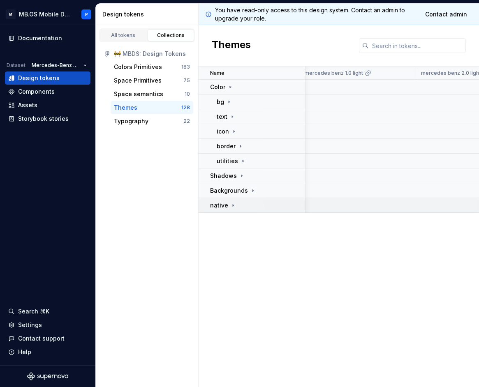
click at [241, 206] on div "native" at bounding box center [257, 206] width 95 height 8
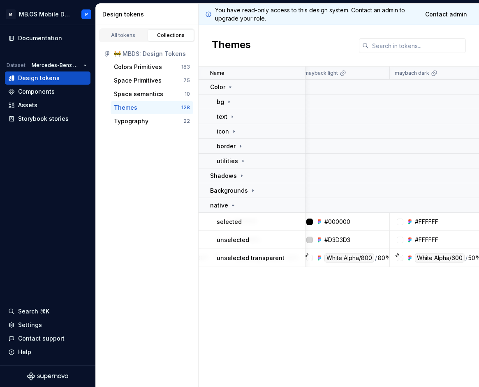
scroll to position [0, 621]
click at [225, 107] on td "bg" at bounding box center [252, 102] width 107 height 15
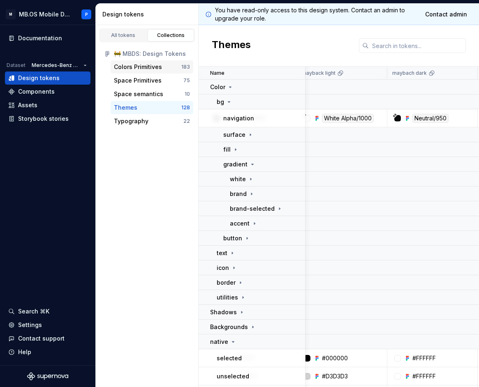
click at [152, 70] on div "Colors Primitives" at bounding box center [138, 67] width 48 height 8
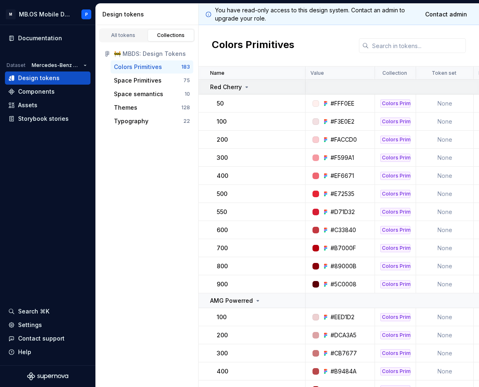
click at [249, 88] on icon at bounding box center [246, 87] width 7 height 7
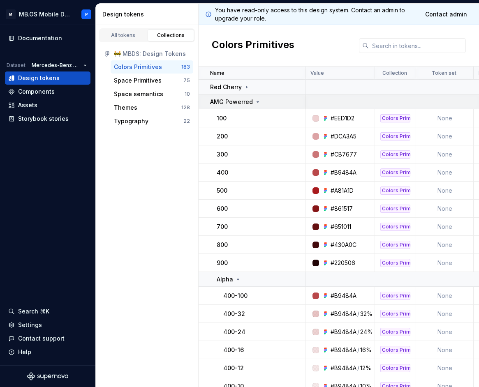
click at [243, 106] on p "AMG Powerred" at bounding box center [231, 102] width 43 height 8
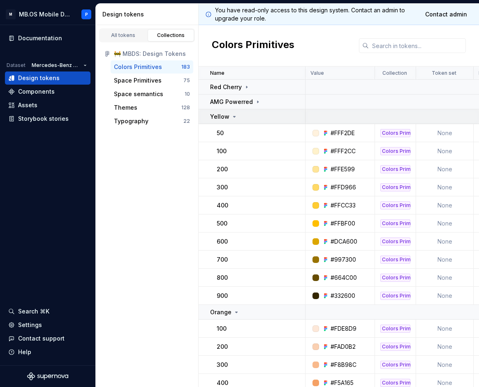
click at [240, 121] on td "Yellow" at bounding box center [252, 116] width 107 height 15
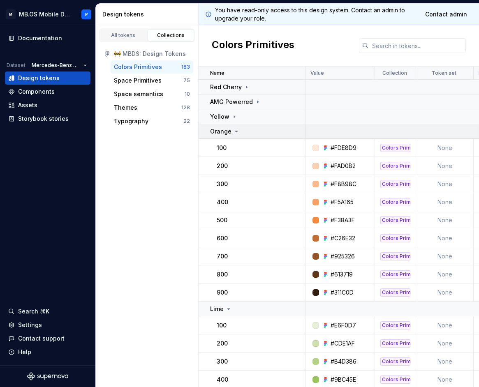
click at [239, 135] on div "Orange" at bounding box center [225, 131] width 30 height 8
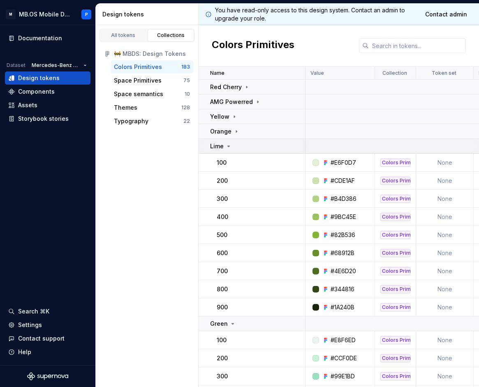
click at [237, 147] on div "Lime" at bounding box center [257, 146] width 95 height 8
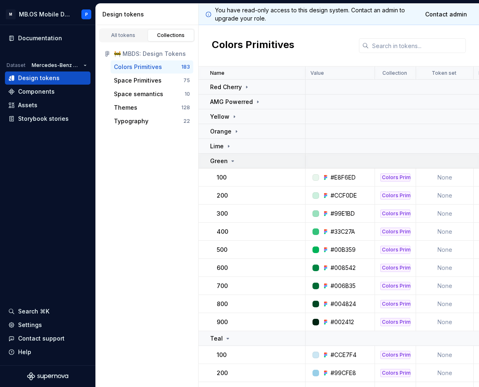
click at [235, 167] on td "Green" at bounding box center [252, 161] width 107 height 15
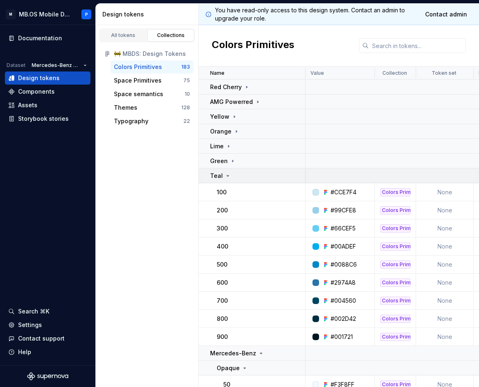
click at [233, 181] on td "Teal" at bounding box center [252, 176] width 107 height 15
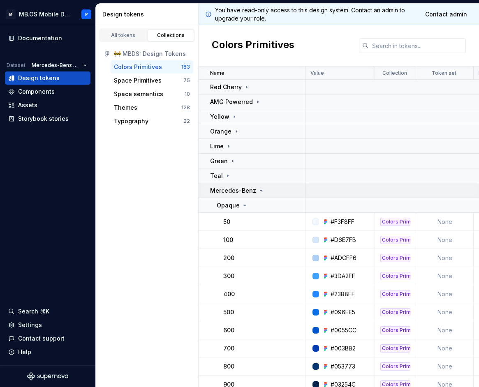
click at [233, 196] on td "Mercedes-Benz" at bounding box center [252, 190] width 107 height 15
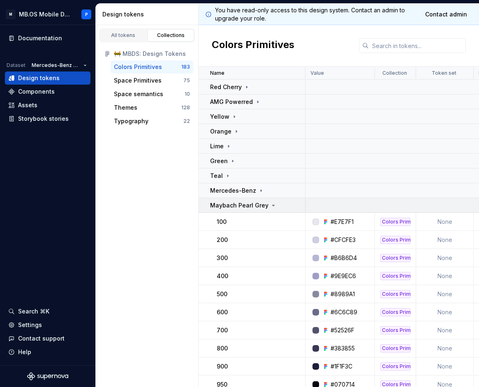
click at [233, 208] on p "Maybach Pearl Grey" at bounding box center [239, 206] width 58 height 8
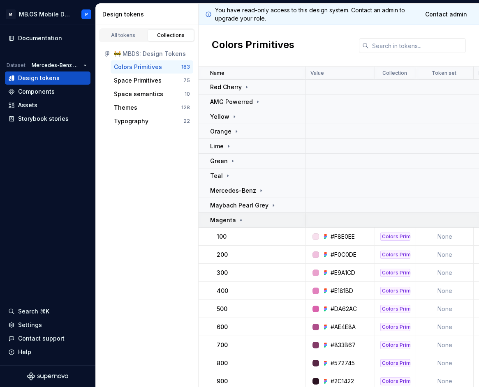
click at [232, 223] on p "Magenta" at bounding box center [223, 220] width 26 height 8
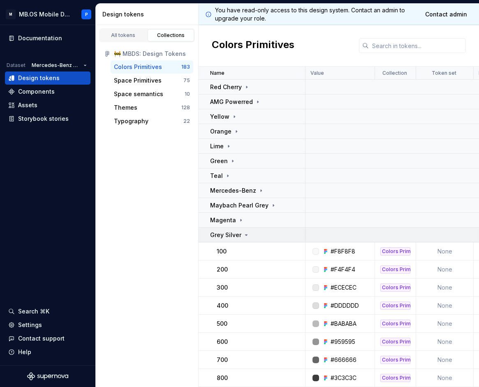
click at [230, 240] on td "Grey Silver" at bounding box center [252, 235] width 107 height 15
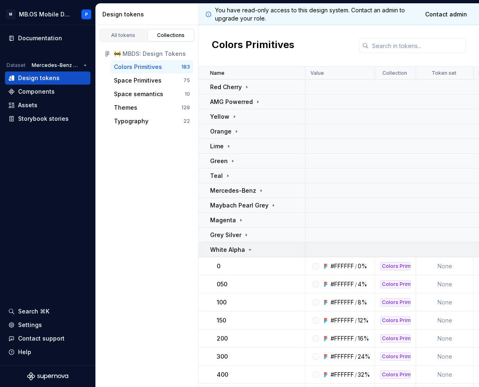
click at [230, 248] on p "White Alpha" at bounding box center [227, 250] width 35 height 8
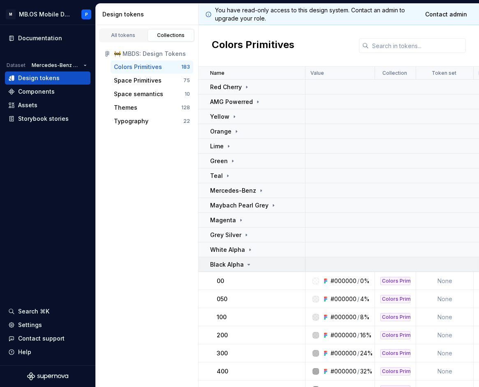
click at [230, 260] on td "Black Alpha" at bounding box center [252, 264] width 107 height 15
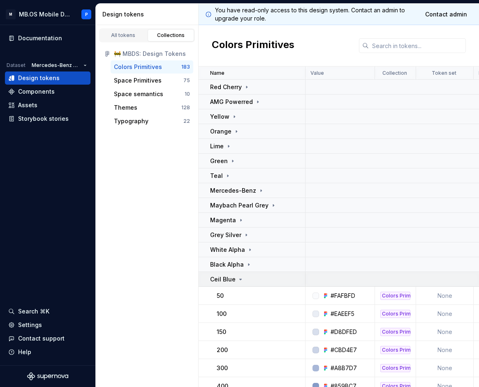
click at [230, 276] on p "Ceil Blue" at bounding box center [222, 280] width 25 height 8
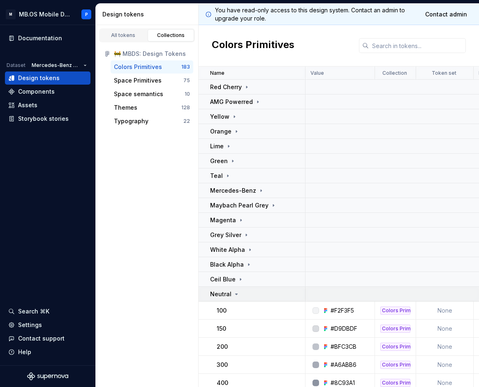
click at [230, 290] on div "Neutral" at bounding box center [225, 294] width 30 height 8
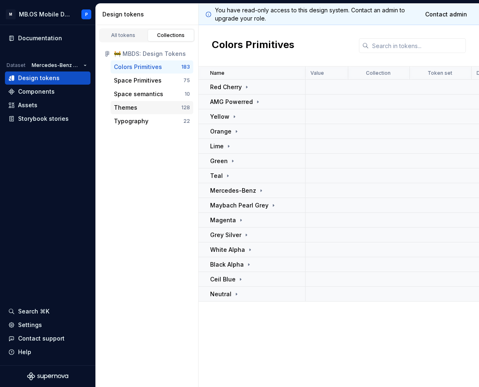
click at [145, 110] on div "Themes" at bounding box center [147, 108] width 67 height 8
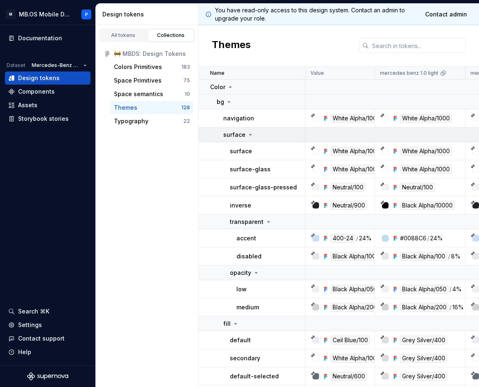
click at [247, 135] on icon at bounding box center [250, 135] width 7 height 7
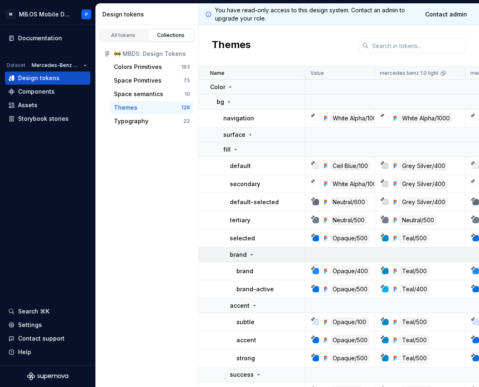
click at [246, 257] on p "brand" at bounding box center [238, 255] width 17 height 8
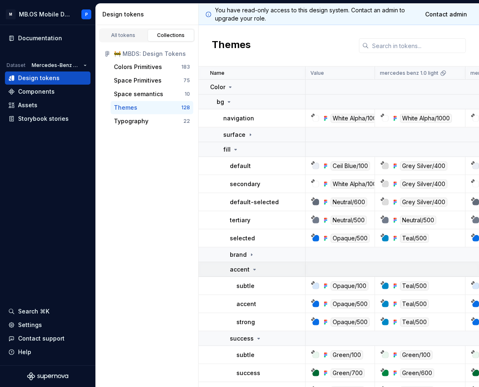
click at [246, 273] on p "accent" at bounding box center [240, 270] width 20 height 8
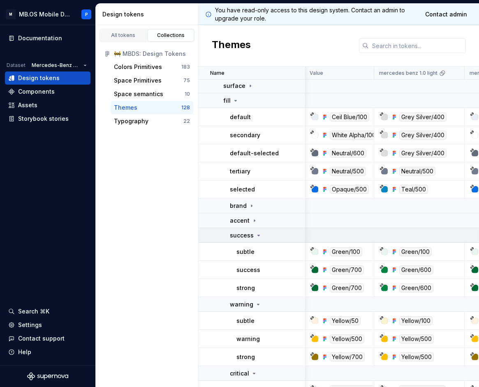
scroll to position [49, 2]
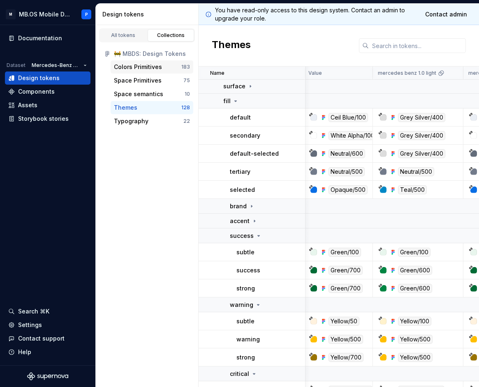
click at [146, 64] on div "Colors Primitives" at bounding box center [138, 67] width 48 height 8
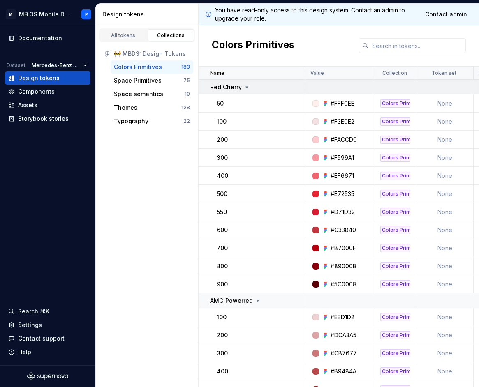
click at [248, 91] on div "Red Cherry" at bounding box center [230, 87] width 40 height 8
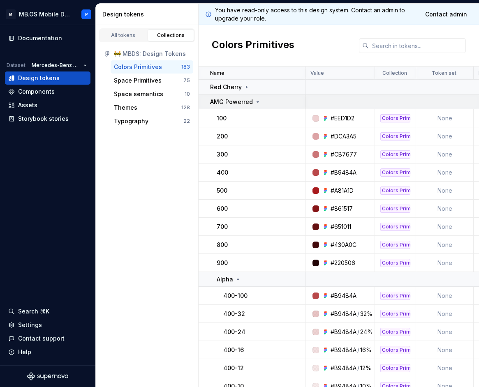
click at [239, 109] on td "AMG Powerred" at bounding box center [252, 102] width 107 height 15
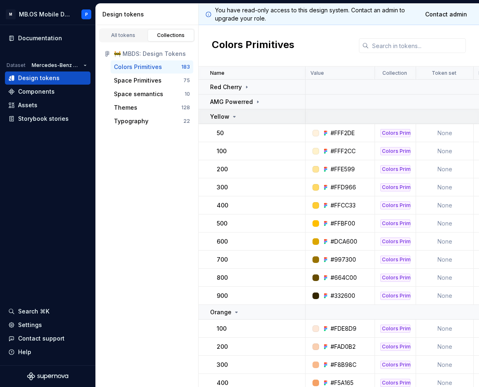
click at [234, 117] on icon at bounding box center [235, 116] width 2 height 1
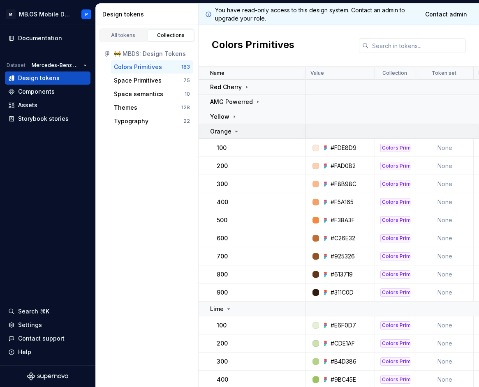
click at [232, 130] on div "Orange" at bounding box center [225, 131] width 30 height 8
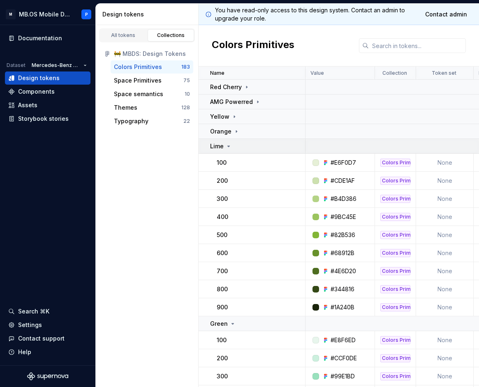
click at [232, 148] on div "Lime" at bounding box center [257, 146] width 95 height 8
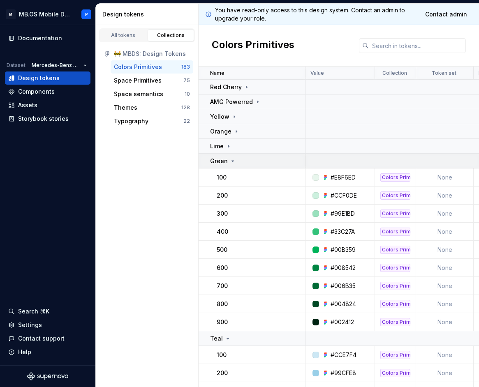
click at [233, 166] on td "Green" at bounding box center [252, 161] width 107 height 15
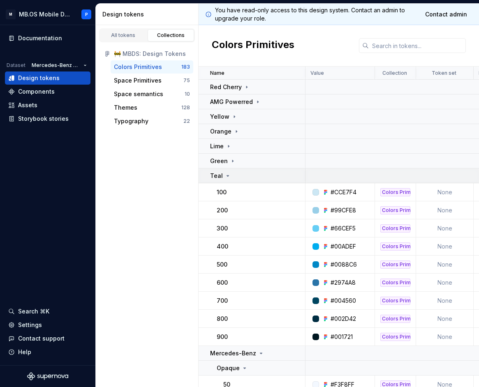
click at [234, 183] on td "Teal" at bounding box center [252, 176] width 107 height 15
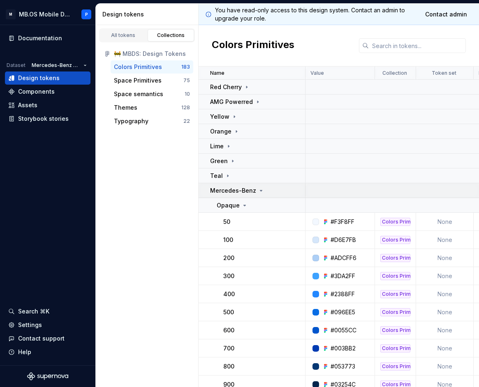
click at [235, 197] on td "Mercedes-Benz" at bounding box center [252, 190] width 107 height 15
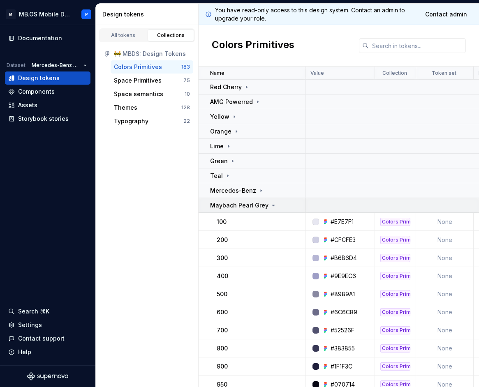
click at [235, 209] on p "Maybach Pearl Grey" at bounding box center [239, 206] width 58 height 8
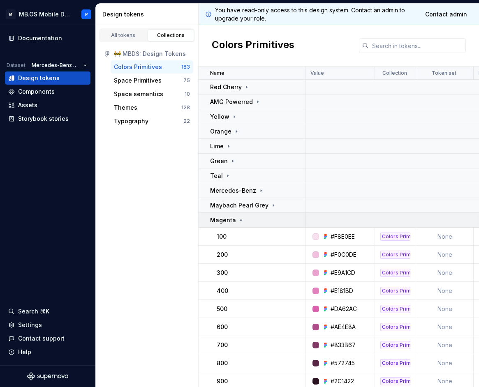
click at [237, 227] on td "Magenta" at bounding box center [252, 220] width 107 height 15
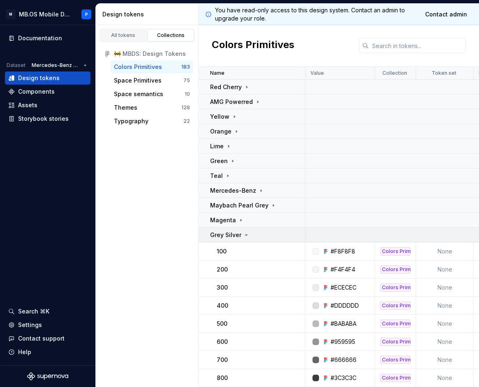
click at [237, 236] on p "Grey Silver" at bounding box center [225, 235] width 31 height 8
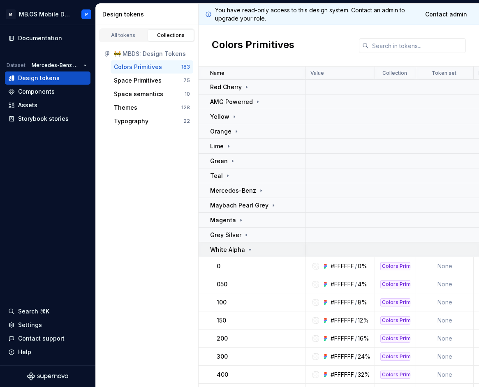
click at [236, 248] on p "White Alpha" at bounding box center [227, 250] width 35 height 8
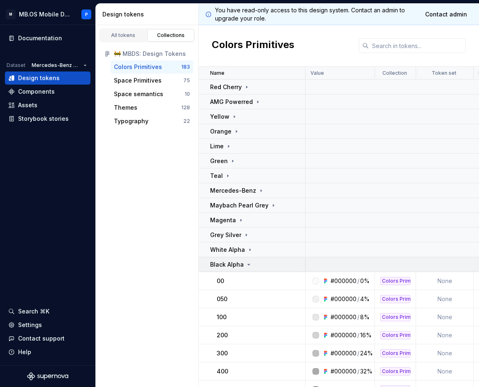
click at [237, 267] on p "Black Alpha" at bounding box center [227, 265] width 34 height 8
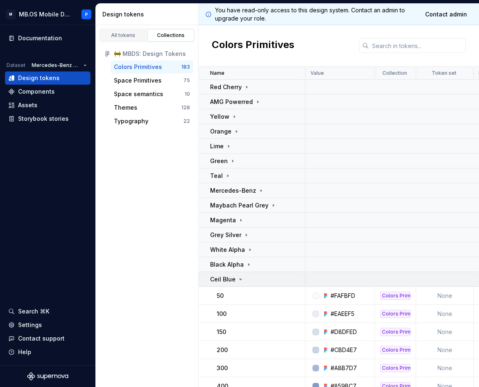
click at [263, 282] on div "Ceil Blue" at bounding box center [257, 280] width 95 height 8
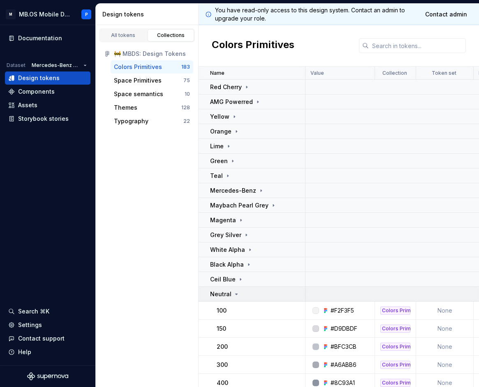
click at [281, 300] on td "Neutral" at bounding box center [252, 294] width 107 height 15
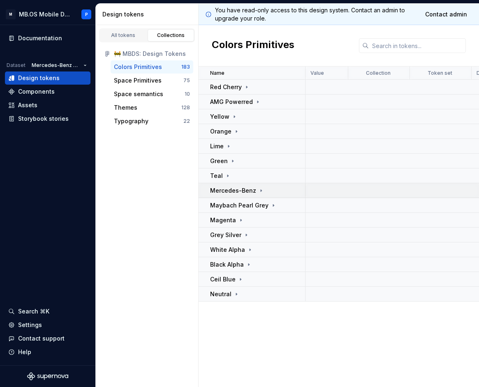
click at [255, 193] on div "Mercedes-Benz" at bounding box center [237, 191] width 54 height 8
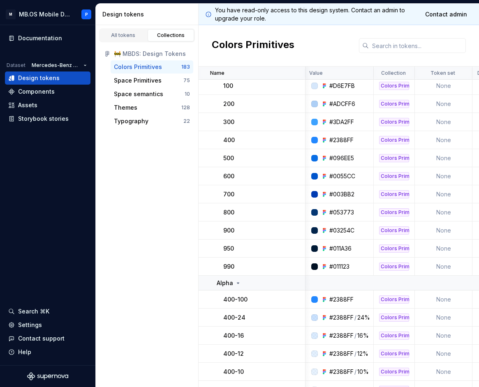
scroll to position [155, 2]
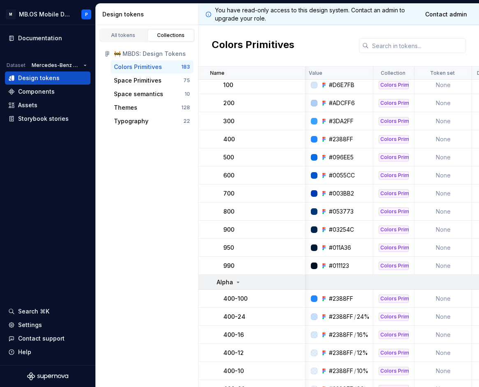
click at [240, 281] on icon at bounding box center [238, 282] width 7 height 7
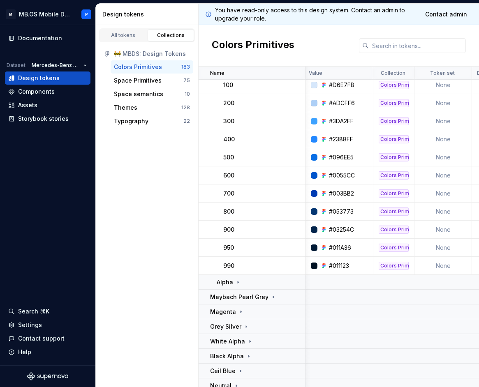
scroll to position [85, 2]
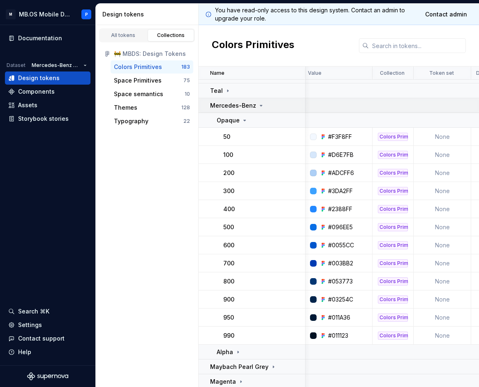
click at [258, 106] on icon at bounding box center [261, 105] width 7 height 7
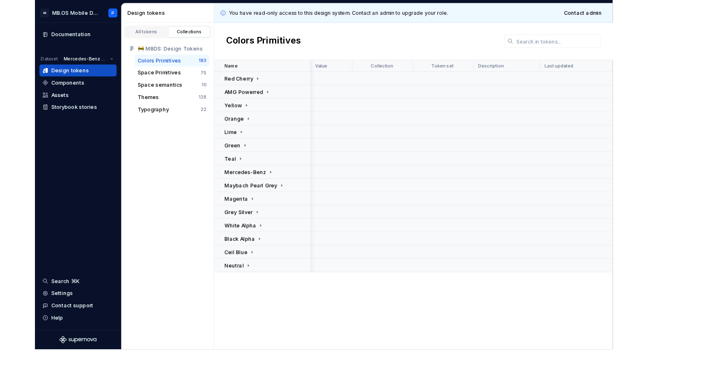
scroll to position [0, 0]
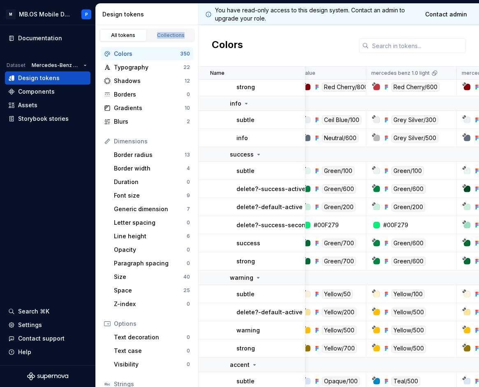
scroll to position [3605, 9]
